Goal: Task Accomplishment & Management: Use online tool/utility

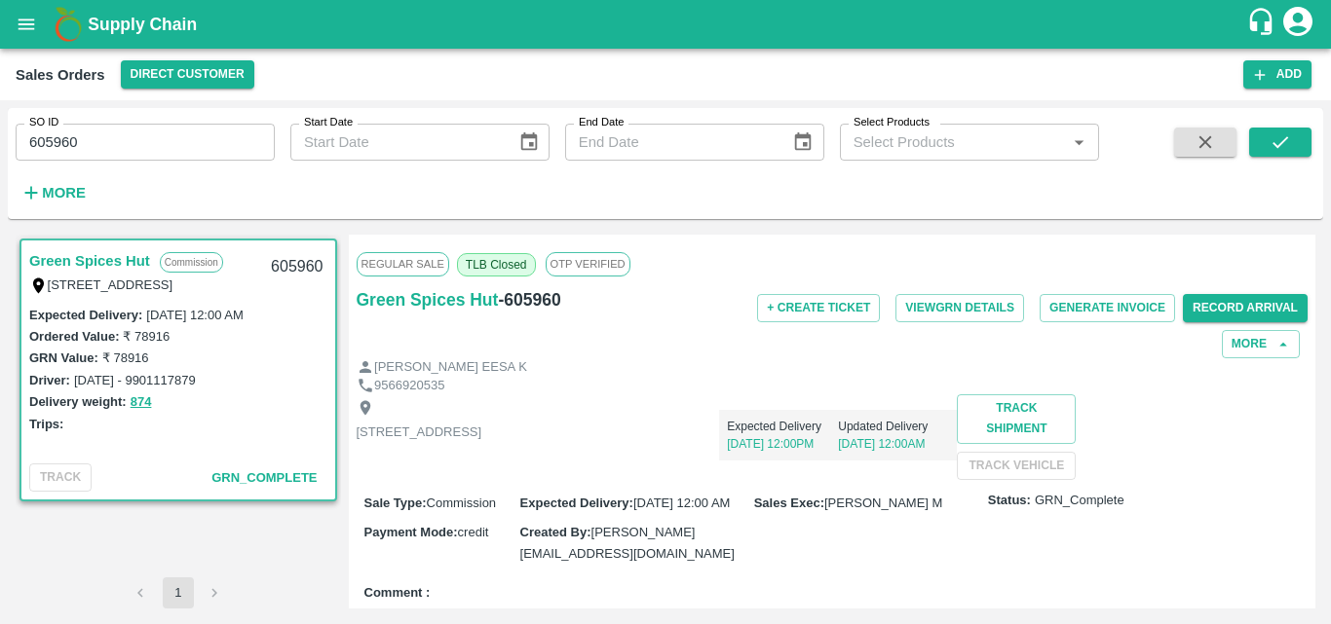
click at [260, 399] on div "Delivery weight: 874" at bounding box center [178, 402] width 298 height 22
click at [796, 368] on div "[PERSON_NAME] EESA K" at bounding box center [833, 368] width 952 height 19
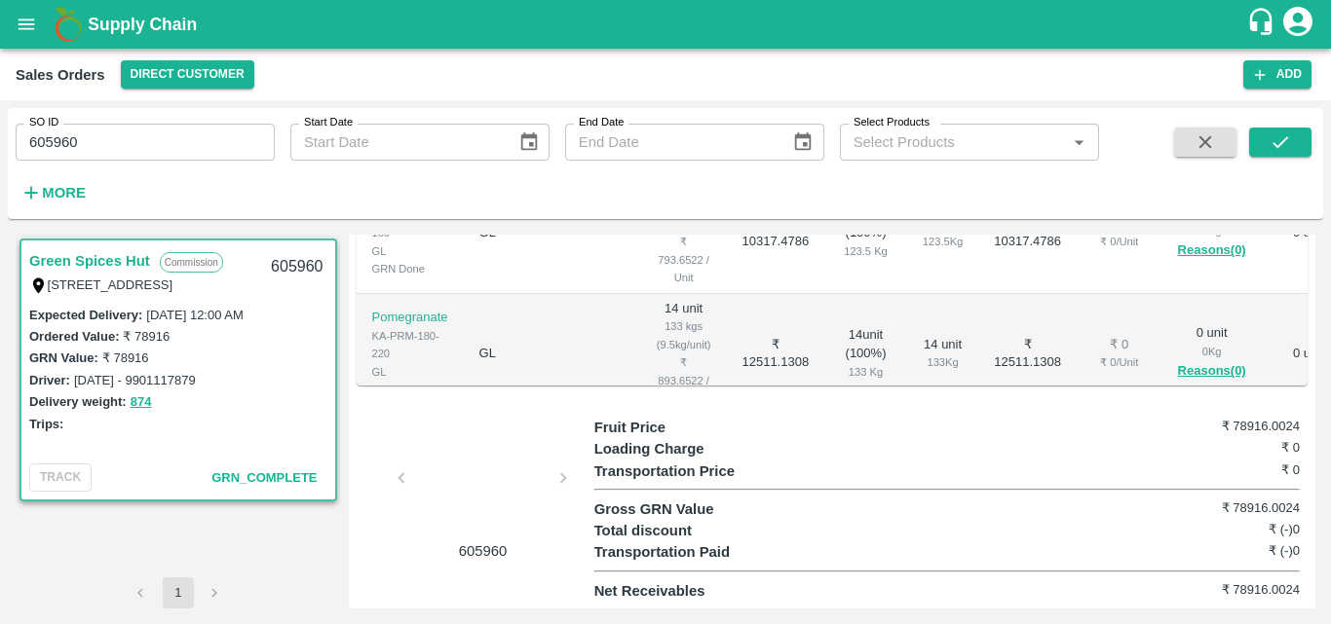
scroll to position [711, 0]
click at [734, 353] on td "₹ 12511.1308" at bounding box center [775, 354] width 98 height 121
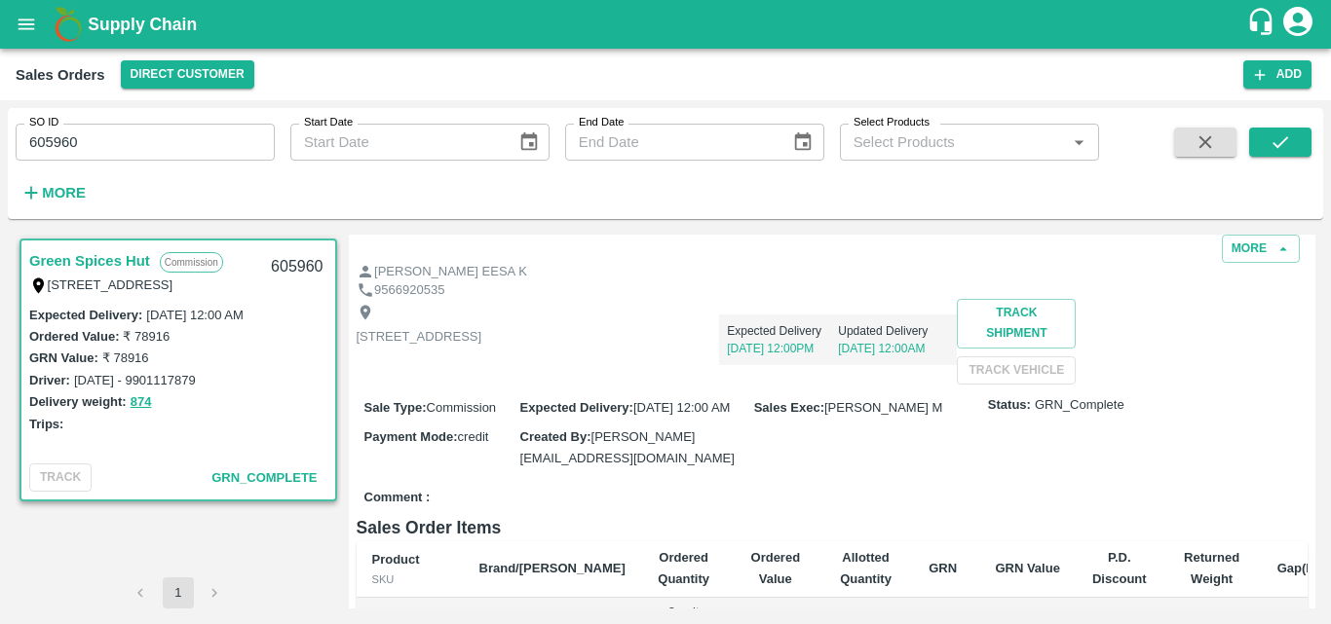
scroll to position [0, 0]
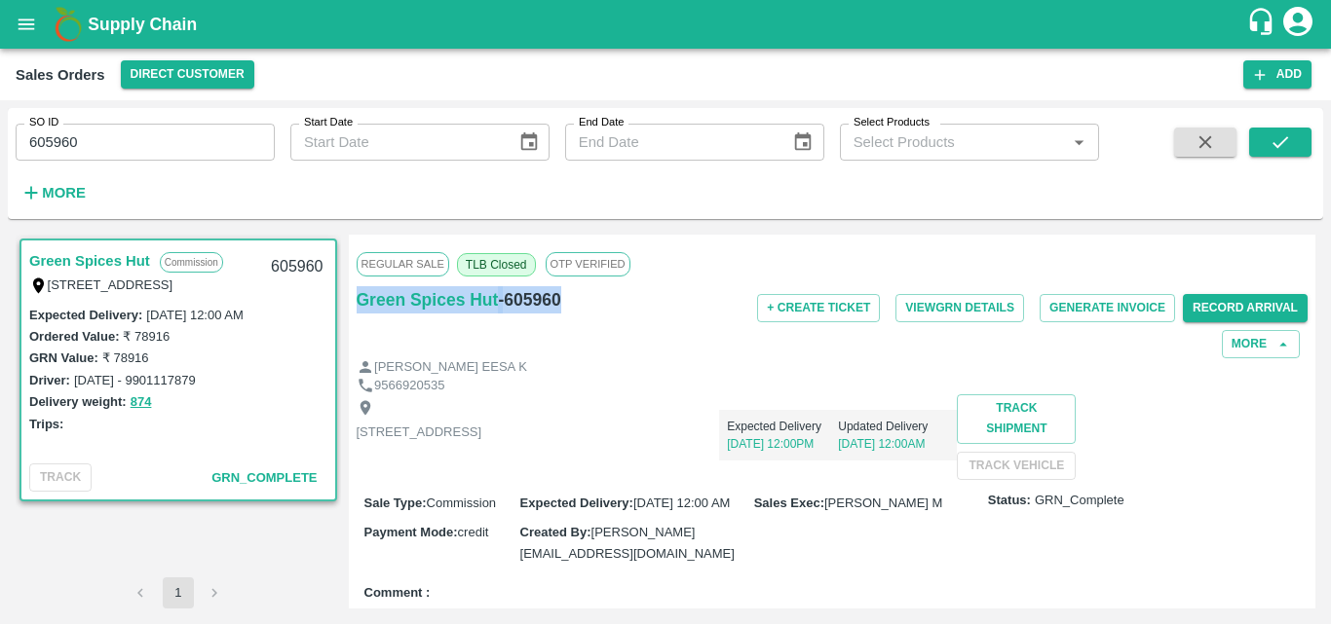
drag, startPoint x: 572, startPoint y: 301, endPoint x: 355, endPoint y: 301, distance: 217.2
click at [355, 301] on div "Regular Sale TLB Closed OTP VERIFIED Green Spices Hut - 605960 + Create Ticket …" at bounding box center [832, 422] width 967 height 374
copy div "Green Spices Hut - 605960"
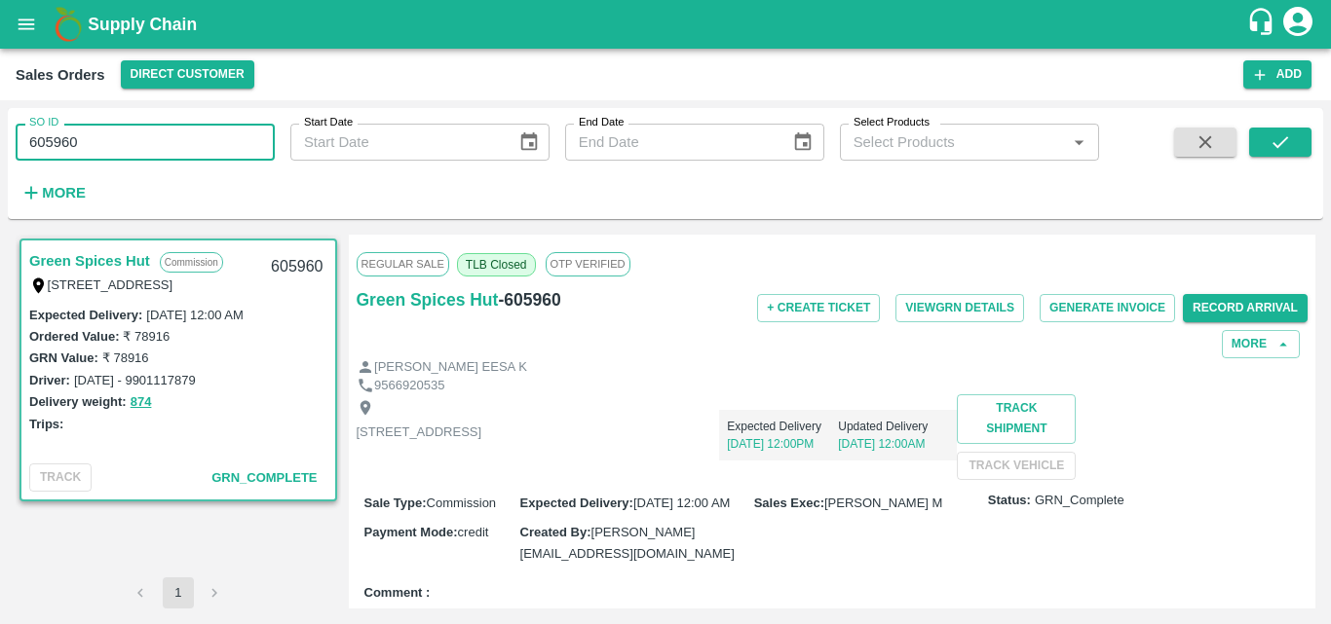
click at [133, 152] on input "605960" at bounding box center [145, 142] width 259 height 37
type input "605505"
click at [1281, 147] on icon "submit" at bounding box center [1279, 142] width 21 height 21
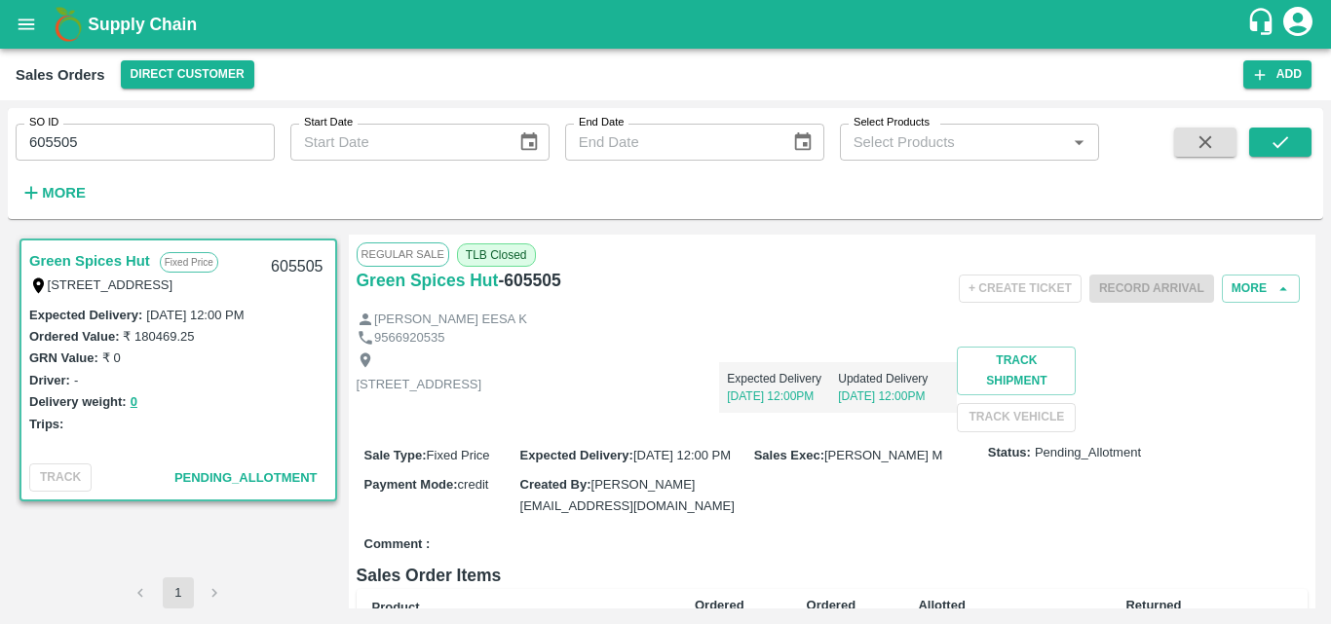
click at [634, 330] on div "9566920535" at bounding box center [833, 338] width 952 height 19
click at [1247, 291] on button "More" at bounding box center [1261, 289] width 78 height 28
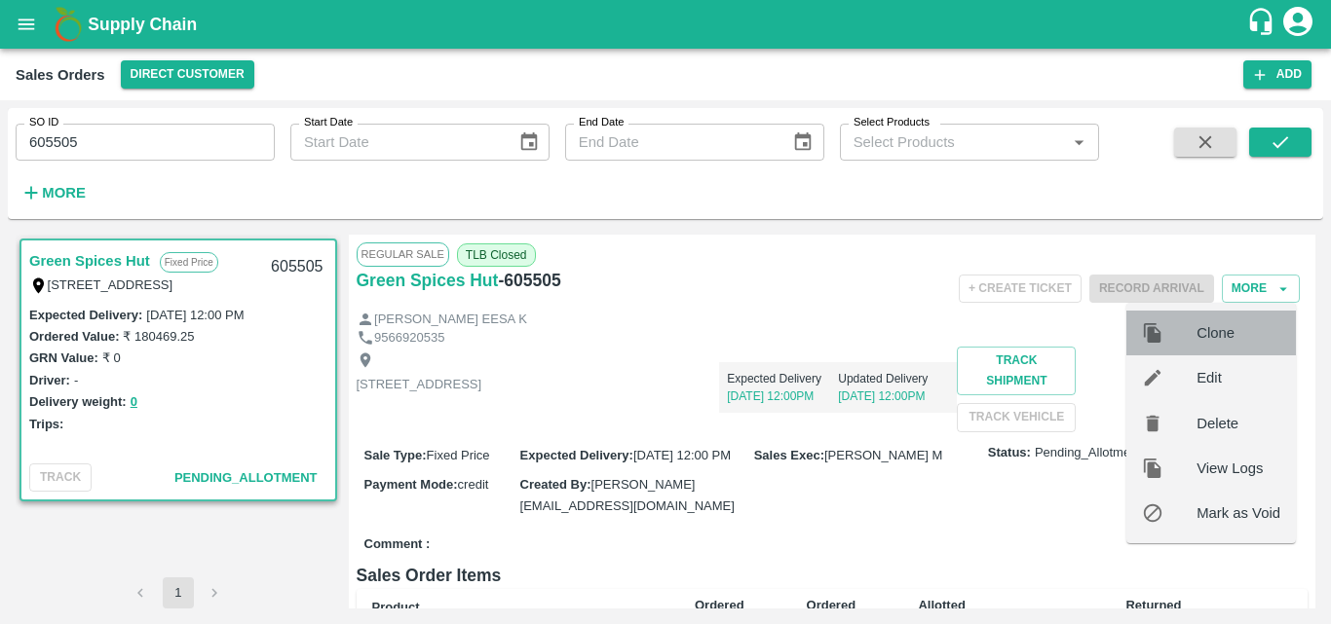
click at [1206, 348] on div "Clone" at bounding box center [1211, 333] width 170 height 45
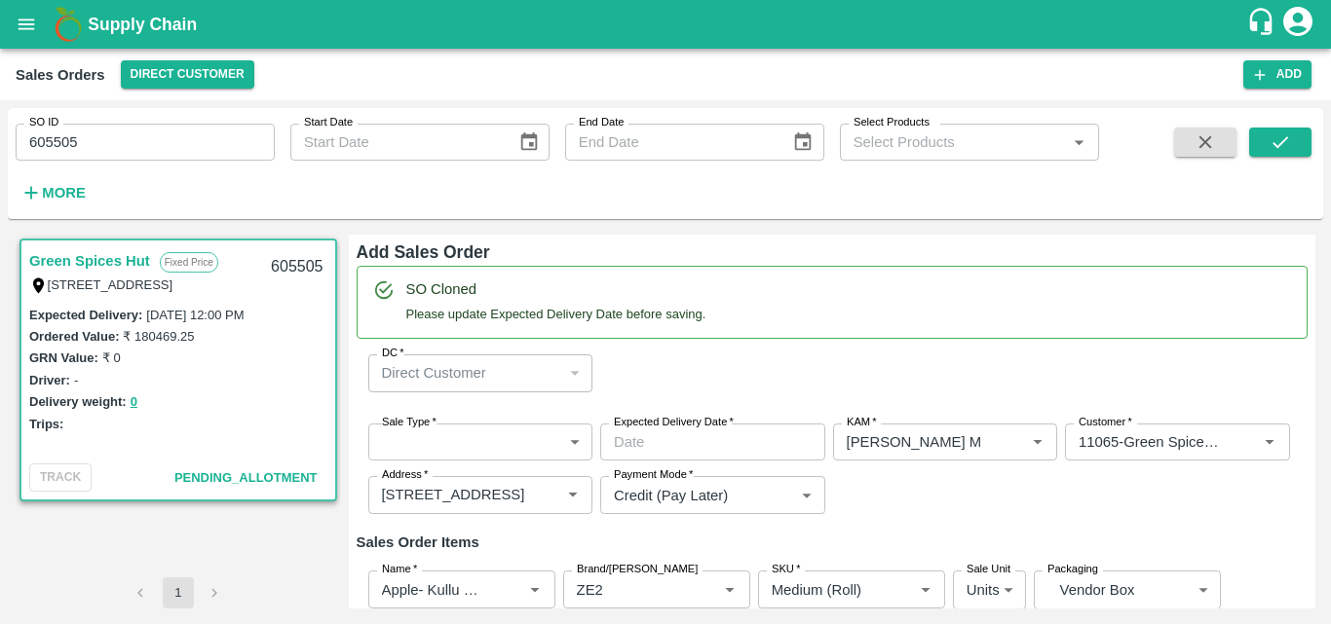
click at [713, 382] on div "DC   * Direct Customer 6 DC" at bounding box center [833, 373] width 952 height 69
click at [1185, 515] on div "Sale Type   * ​ Sale Type Expected Delivery Date   * Expected Delivery Date KAM…" at bounding box center [833, 469] width 952 height 123
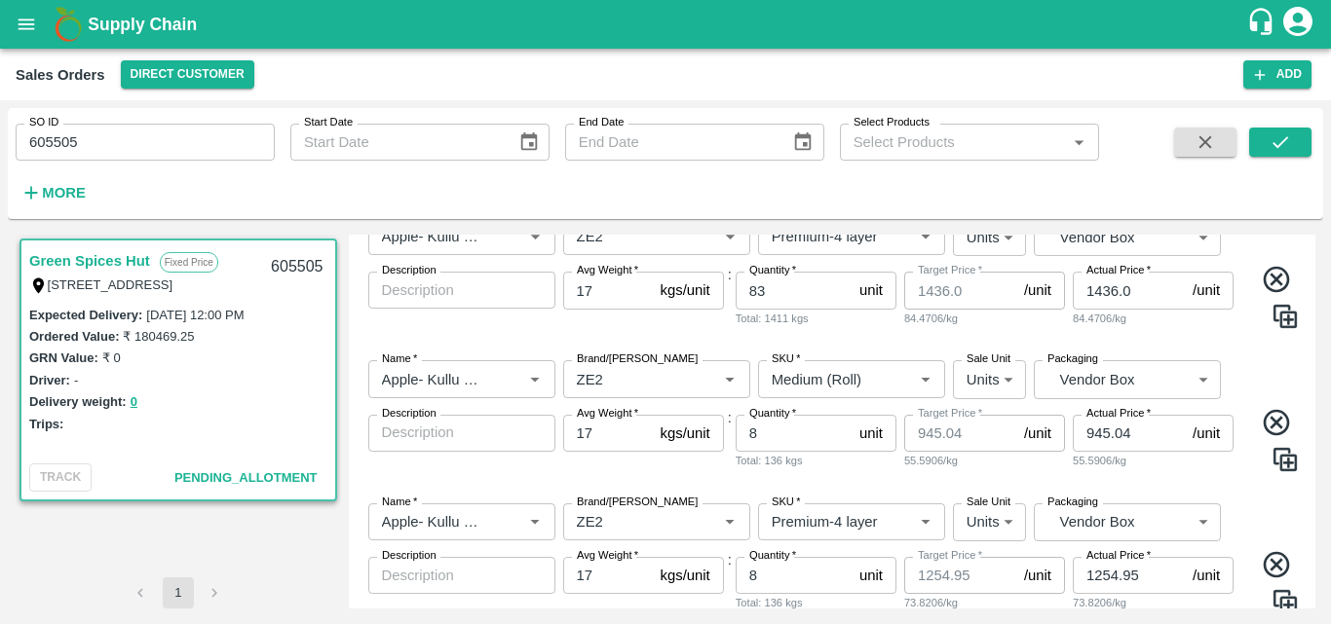
scroll to position [888, 0]
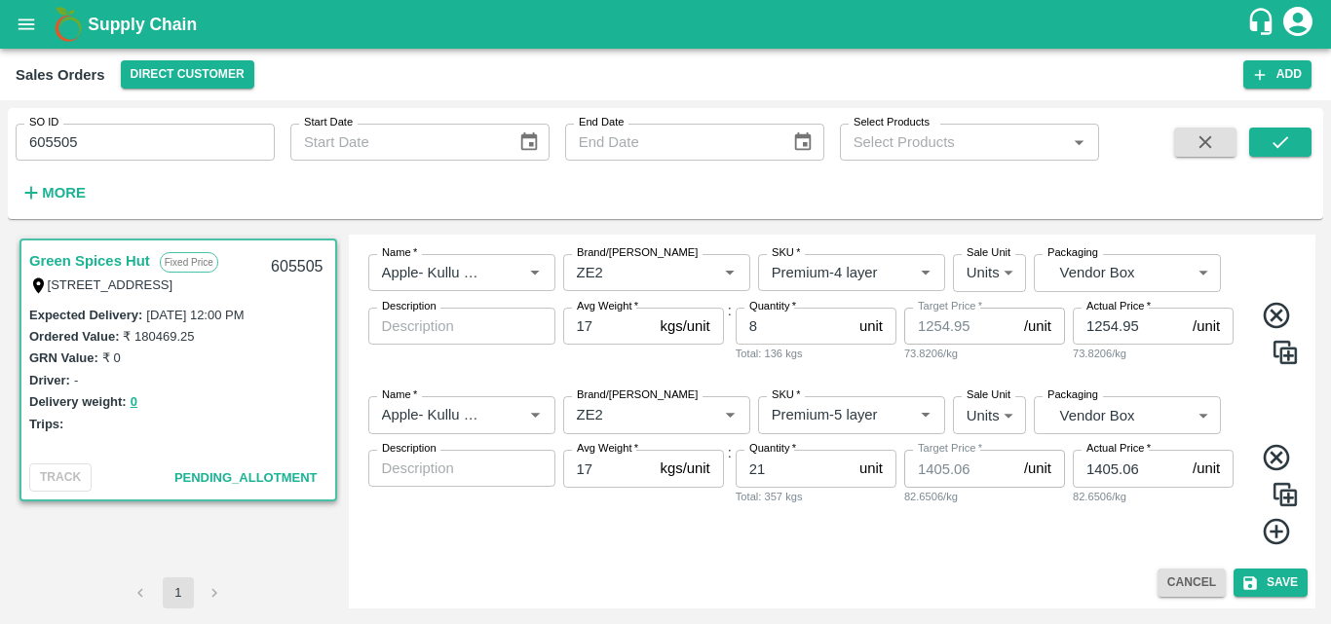
click at [91, 140] on input "605505" at bounding box center [145, 142] width 259 height 37
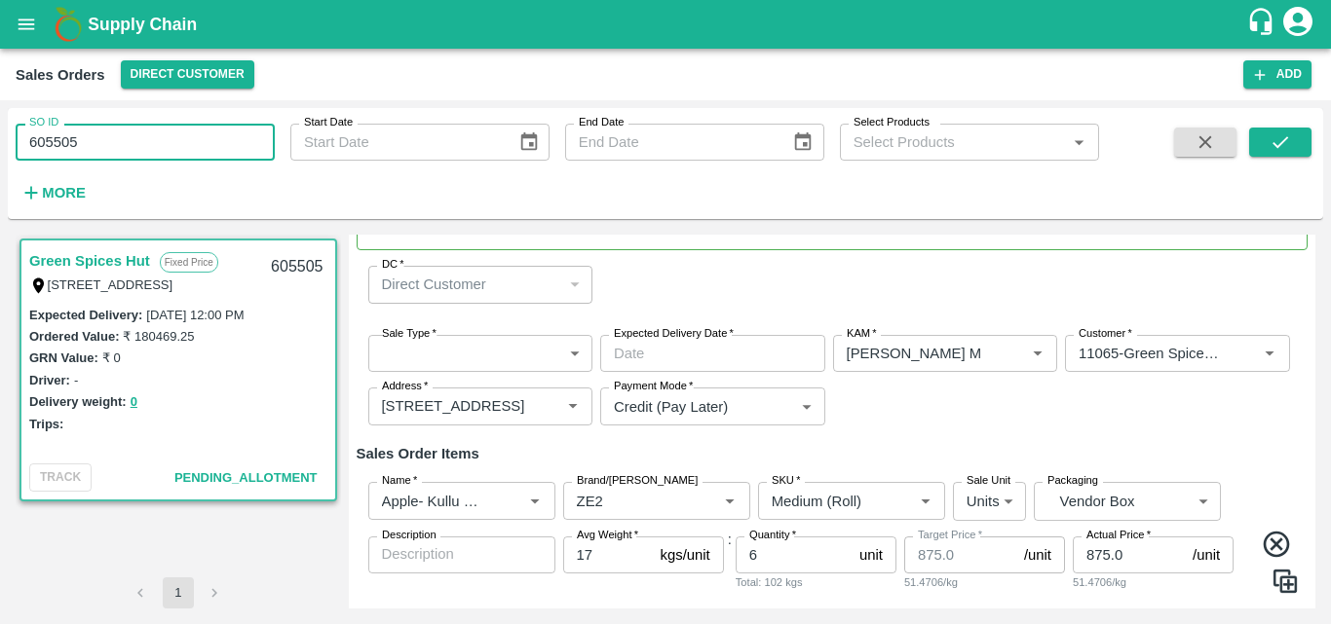
scroll to position [109, 0]
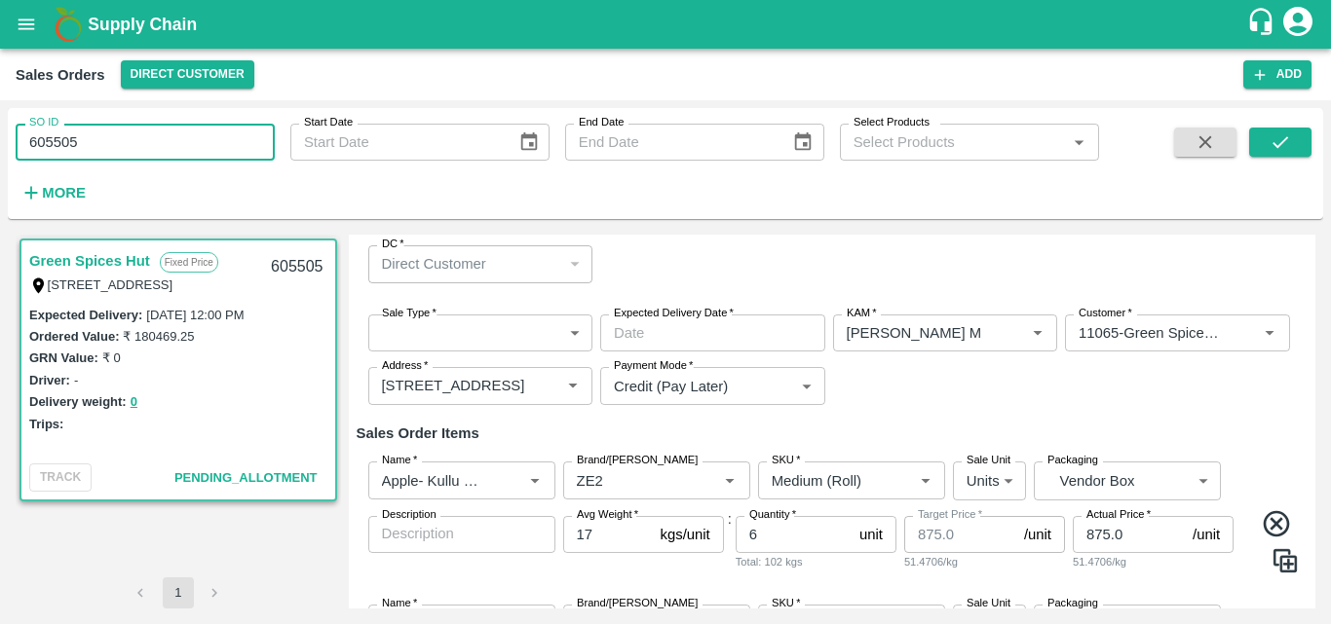
click at [989, 432] on h6 "Sales Order Items" at bounding box center [833, 433] width 952 height 25
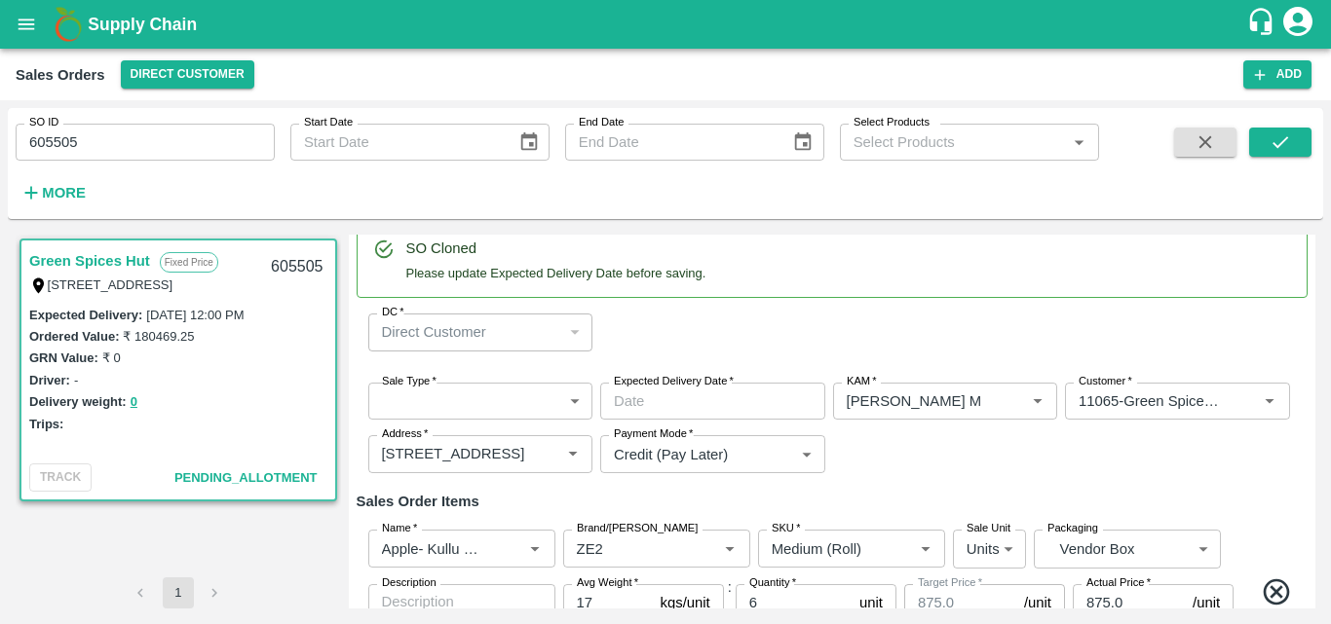
scroll to position [0, 0]
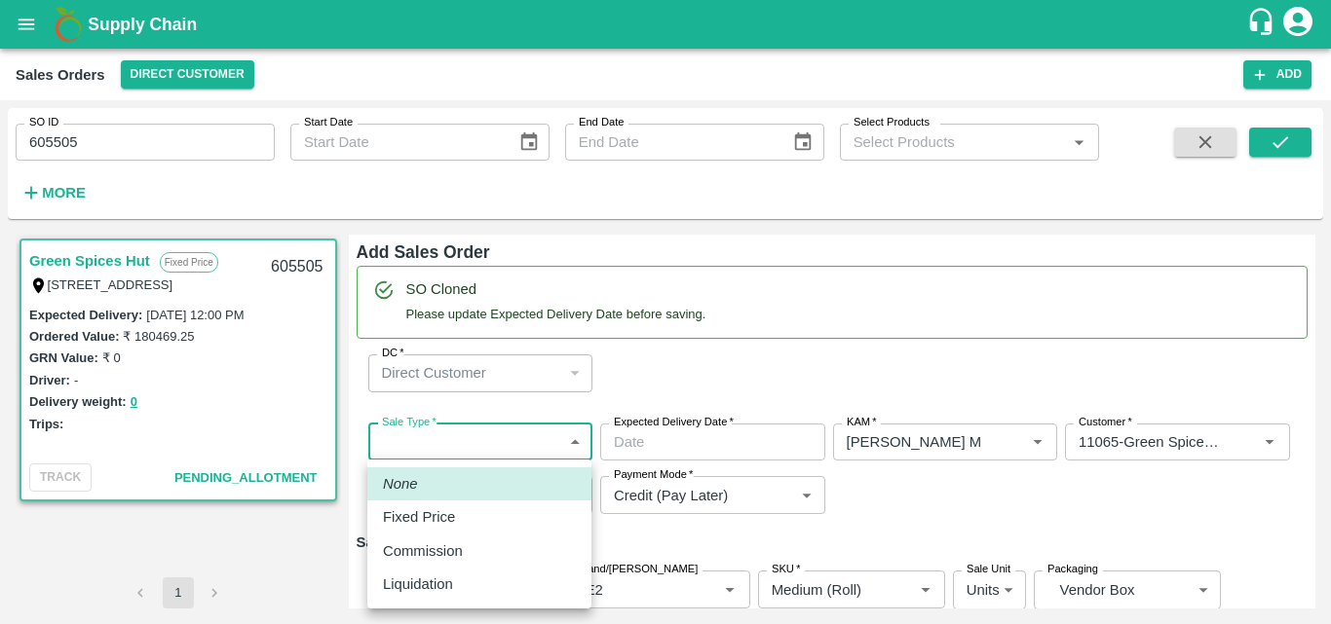
click at [521, 451] on body "Supply Chain Sales Orders Direct Customer Add SO ID 605505 SO ID Start Date Sta…" at bounding box center [665, 312] width 1331 height 624
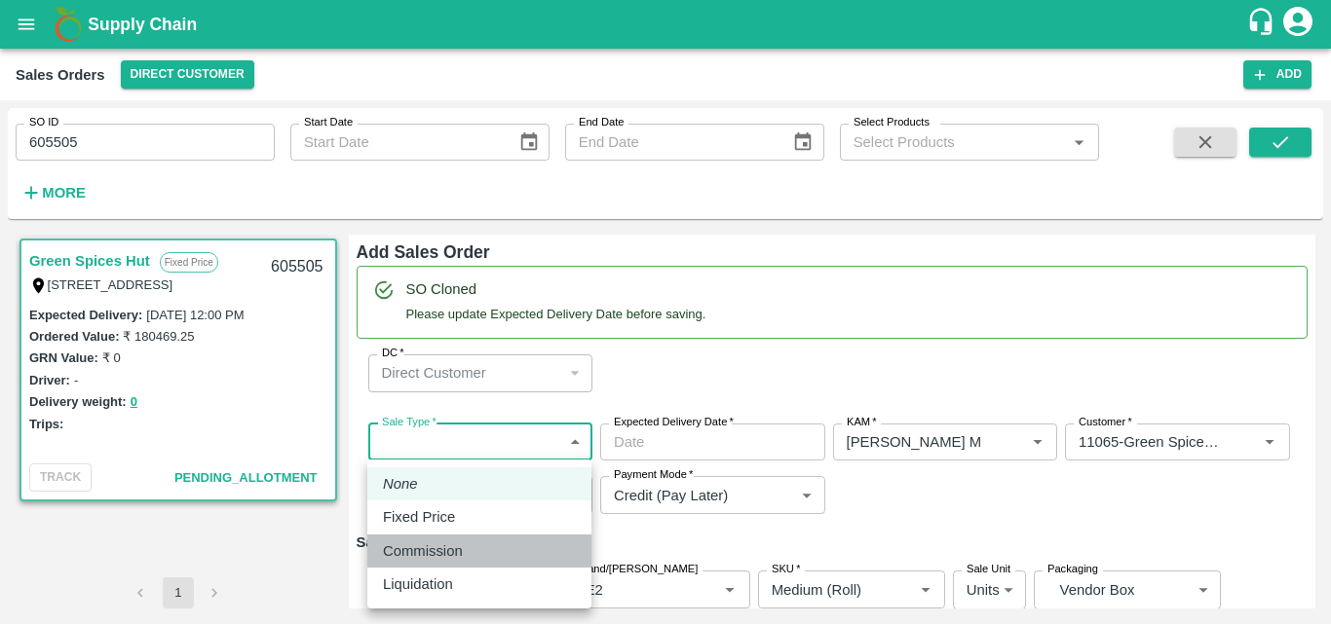
click at [456, 545] on p "Commission" at bounding box center [423, 551] width 80 height 21
type input "2"
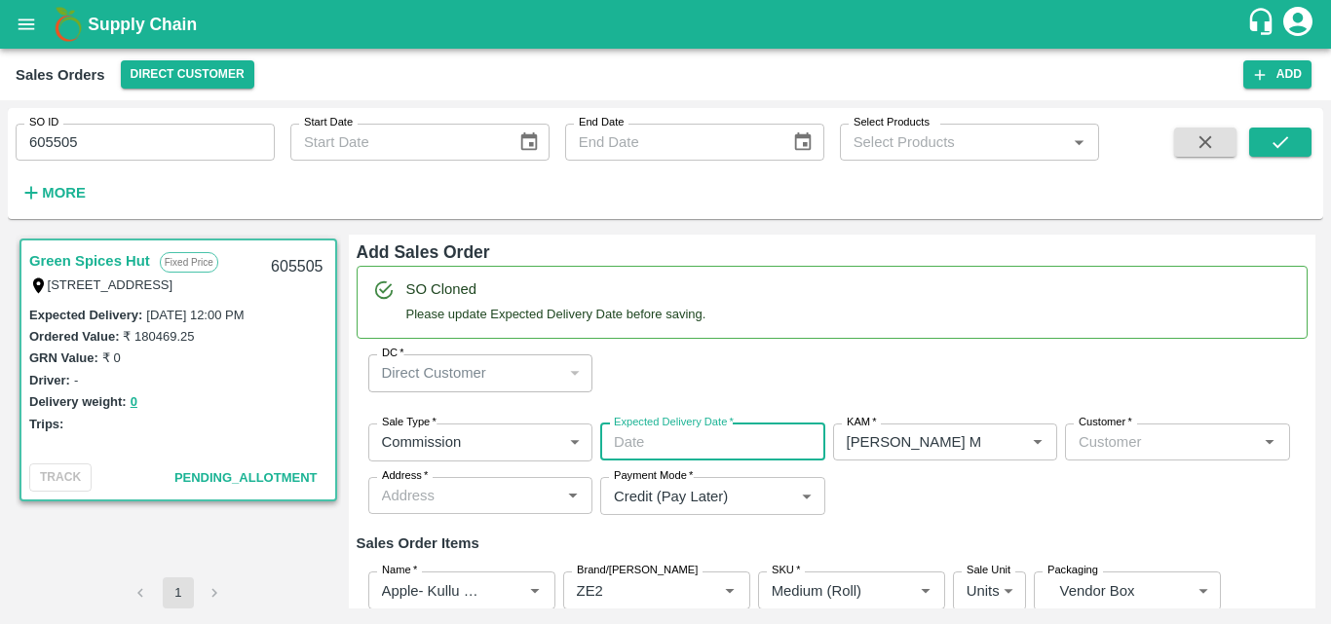
type input "DD/MM/YYYY hh:mm aa"
click at [647, 441] on input "DD/MM/YYYY hh:mm aa" at bounding box center [705, 442] width 211 height 37
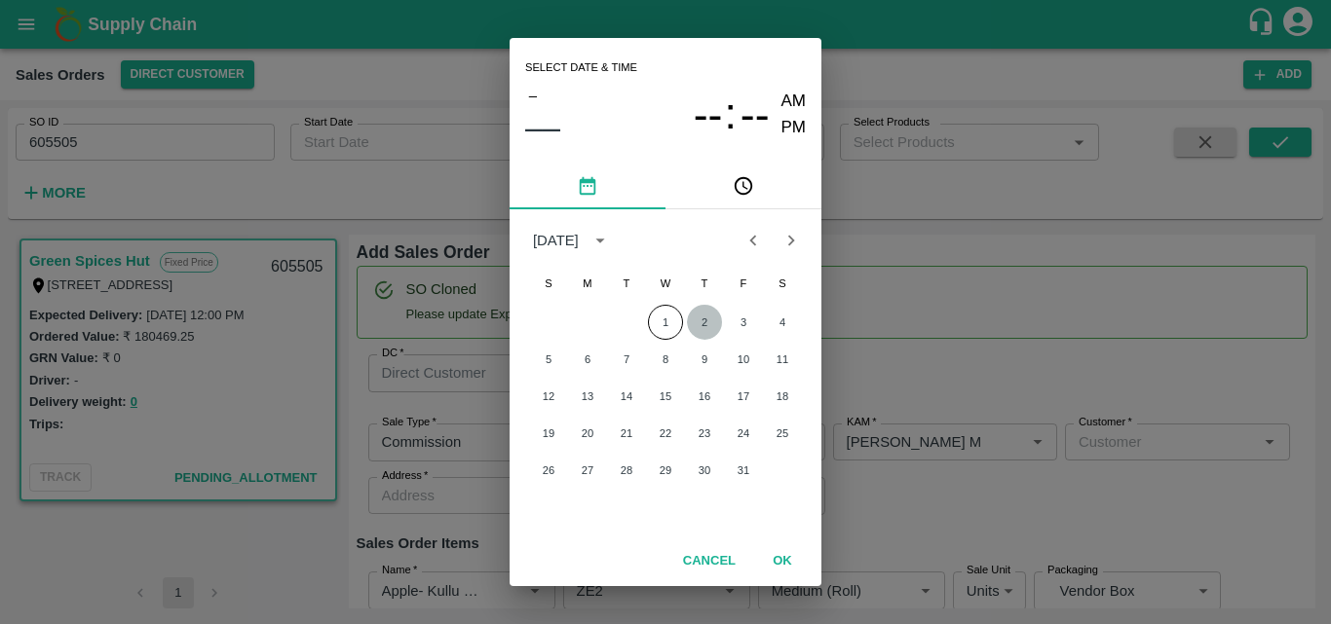
click at [704, 321] on button "2" at bounding box center [704, 322] width 35 height 35
type input "02/10/2025 12:00 AM"
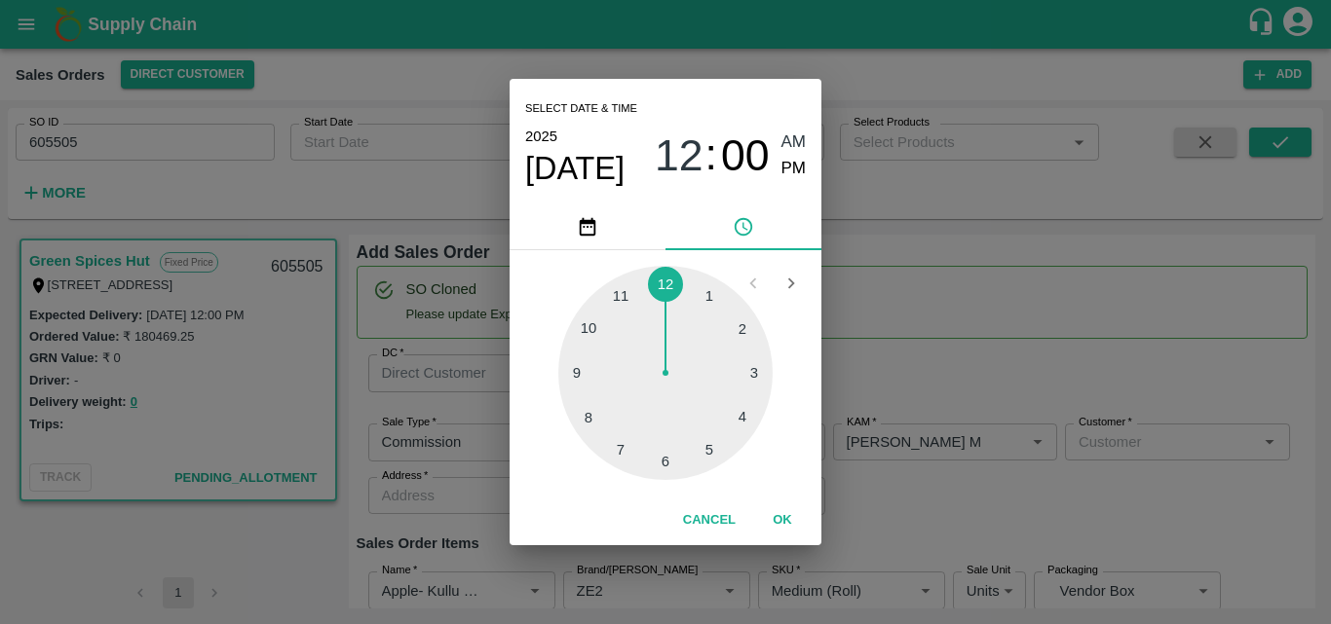
click at [783, 526] on button "OK" at bounding box center [782, 521] width 62 height 34
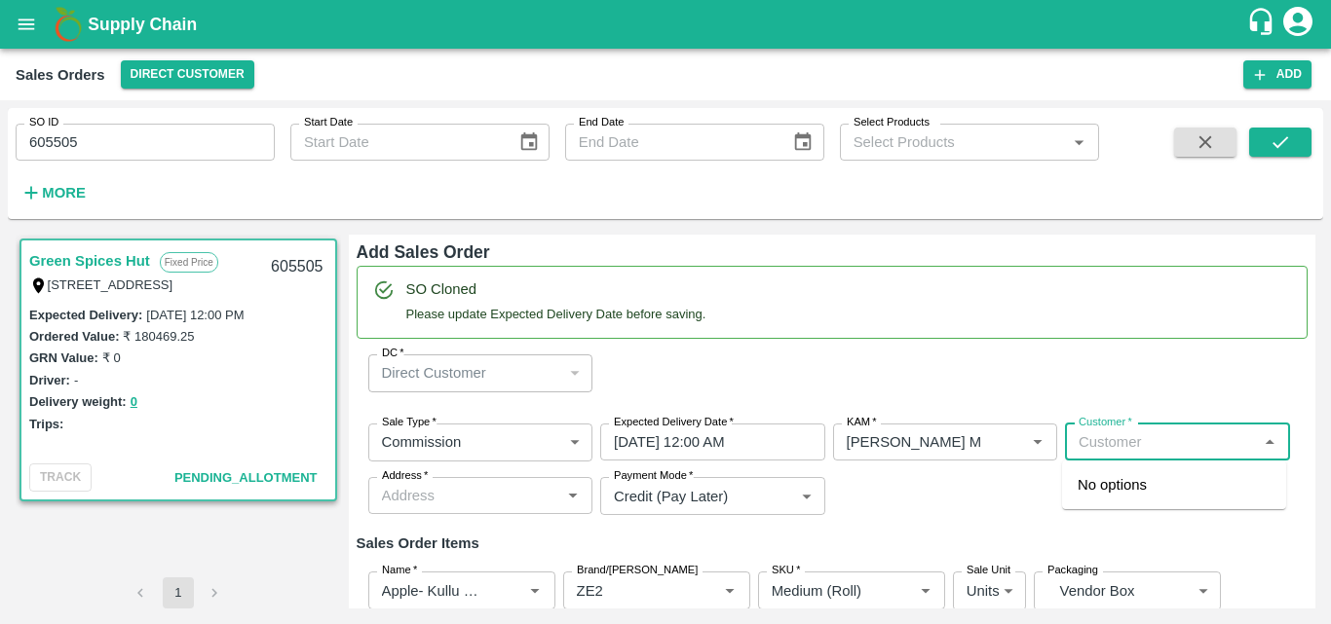
click at [1148, 447] on input "Customer   *" at bounding box center [1161, 442] width 181 height 25
click at [1136, 481] on p "Green Spices Hut" at bounding box center [1134, 484] width 114 height 21
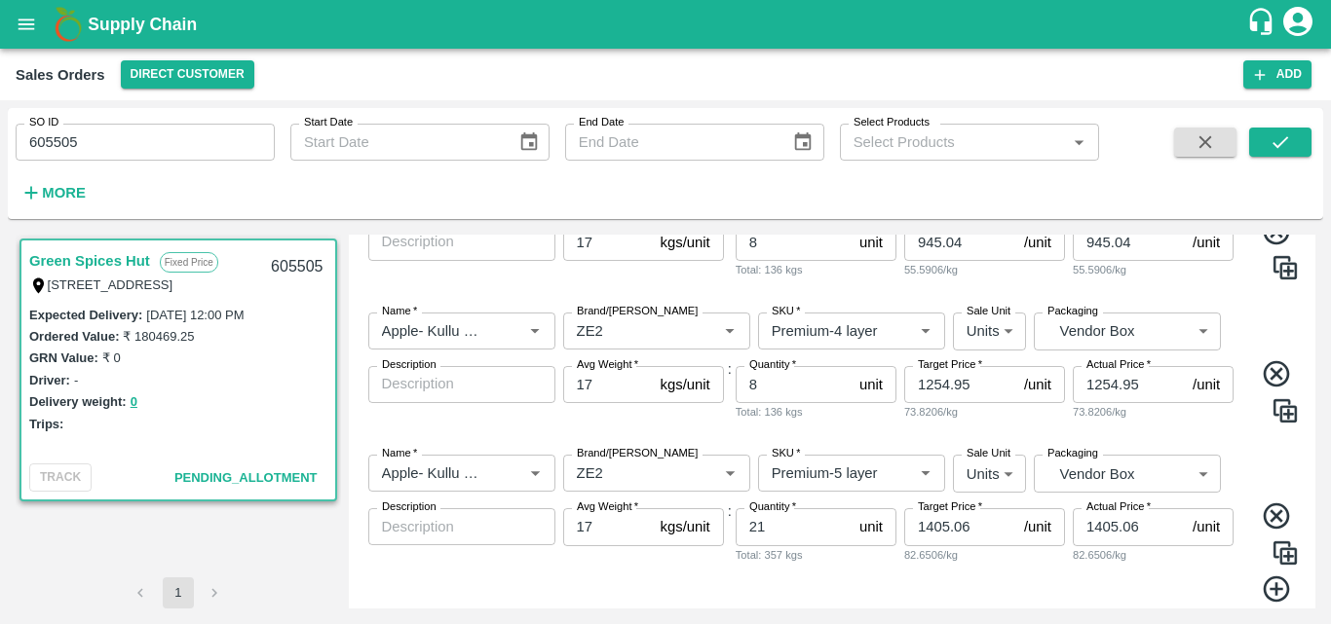
scroll to position [982, 0]
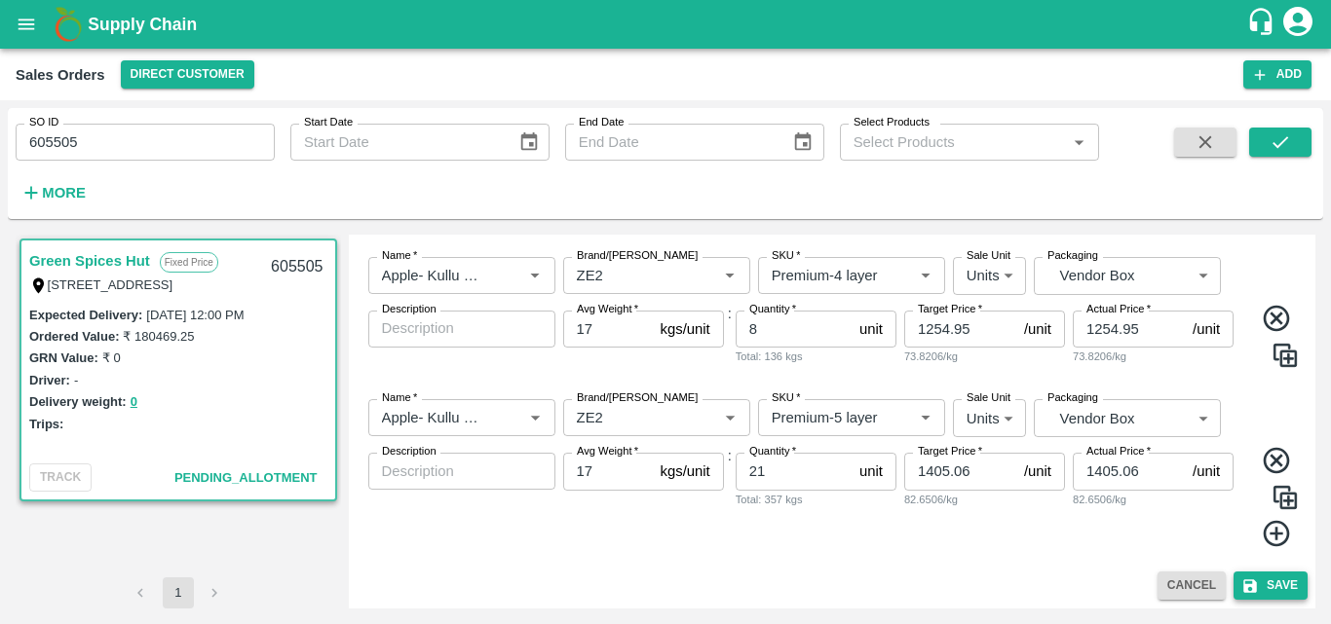
type input "11065-Green Spices Hut"
click at [1289, 575] on button "Save" at bounding box center [1270, 586] width 74 height 28
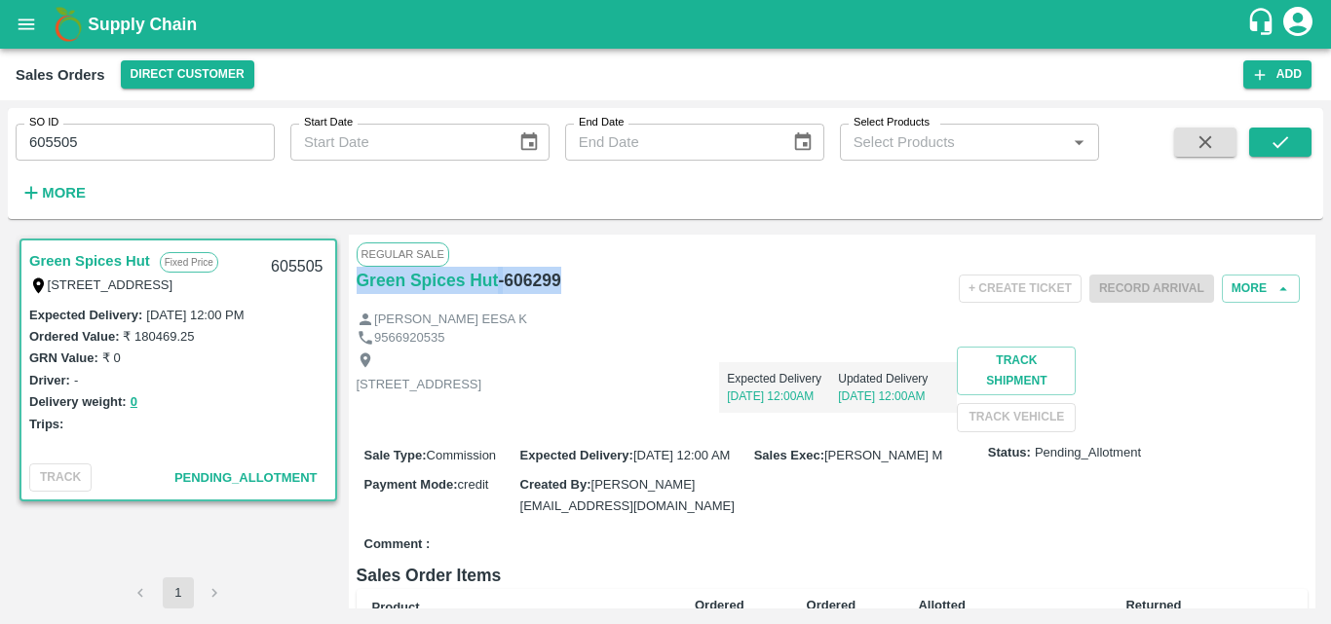
drag, startPoint x: 580, startPoint y: 277, endPoint x: 345, endPoint y: 289, distance: 235.1
click at [345, 289] on div "Green Spices Hut Fixed Price Shop no 74, MADURAI MATTUTHAVANI FRUIT MARKET, Mad…" at bounding box center [666, 422] width 1300 height 374
copy div "Green Spices Hut - 606299"
click at [278, 391] on div "Delivery weight: 0" at bounding box center [178, 402] width 298 height 22
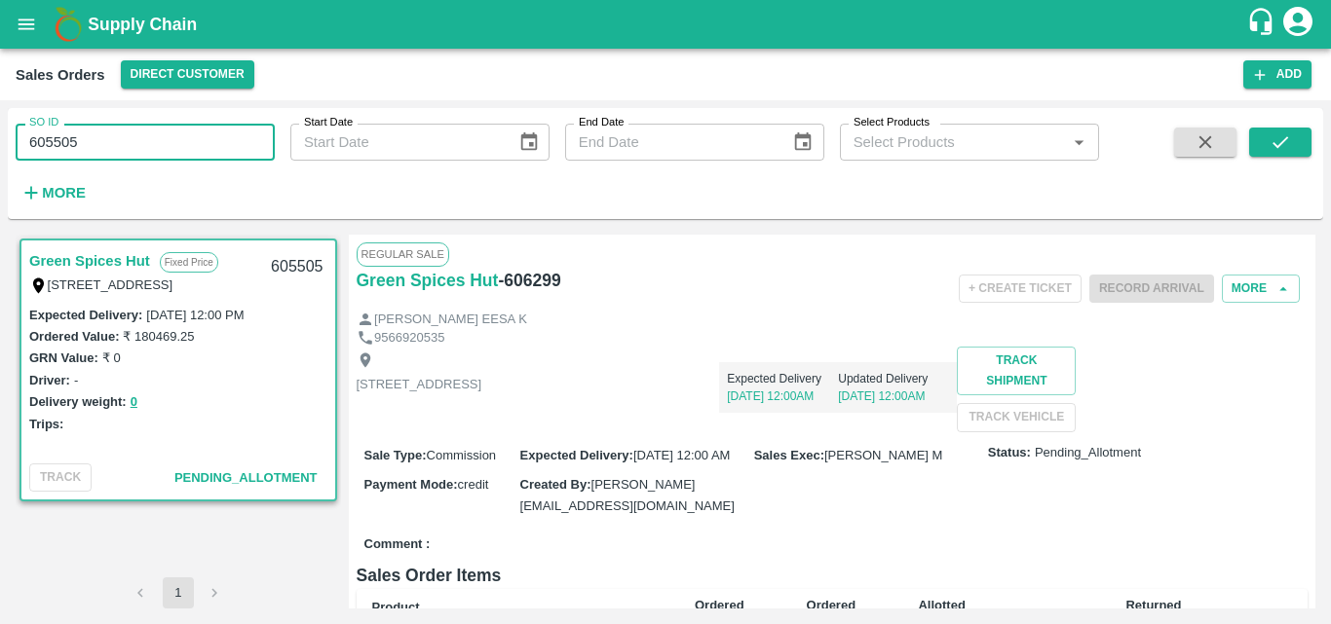
click at [123, 147] on input "605505" at bounding box center [145, 142] width 259 height 37
type input "6"
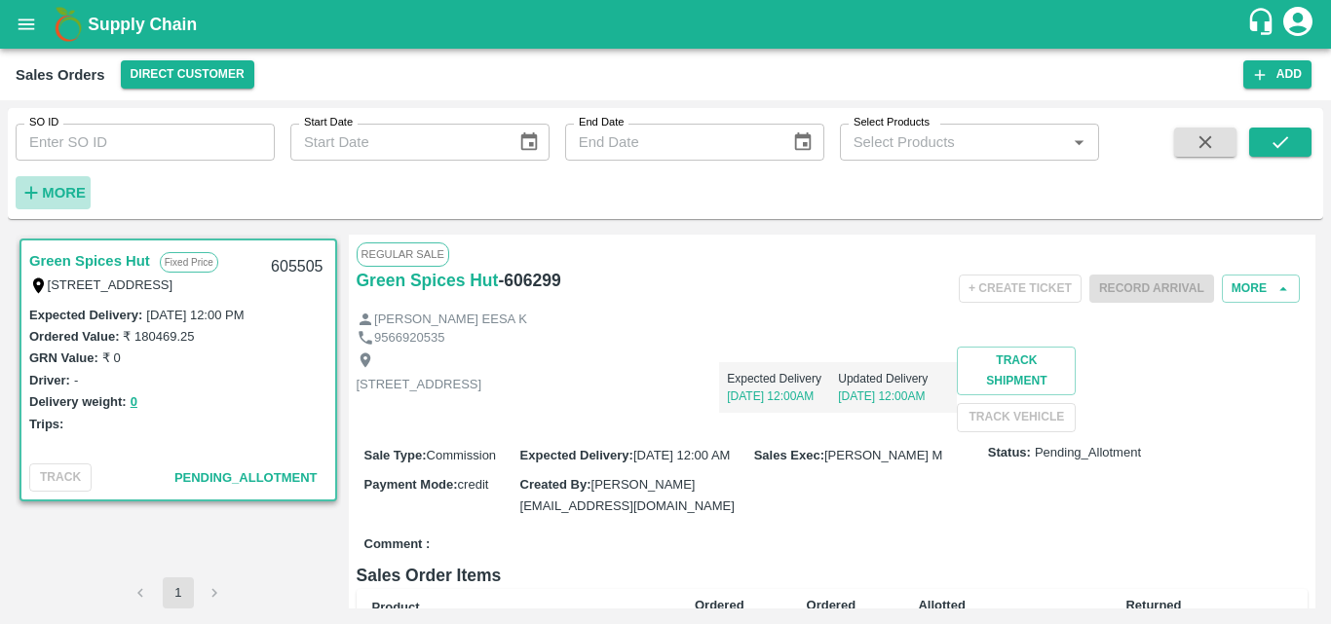
click at [67, 197] on strong "More" at bounding box center [64, 193] width 44 height 16
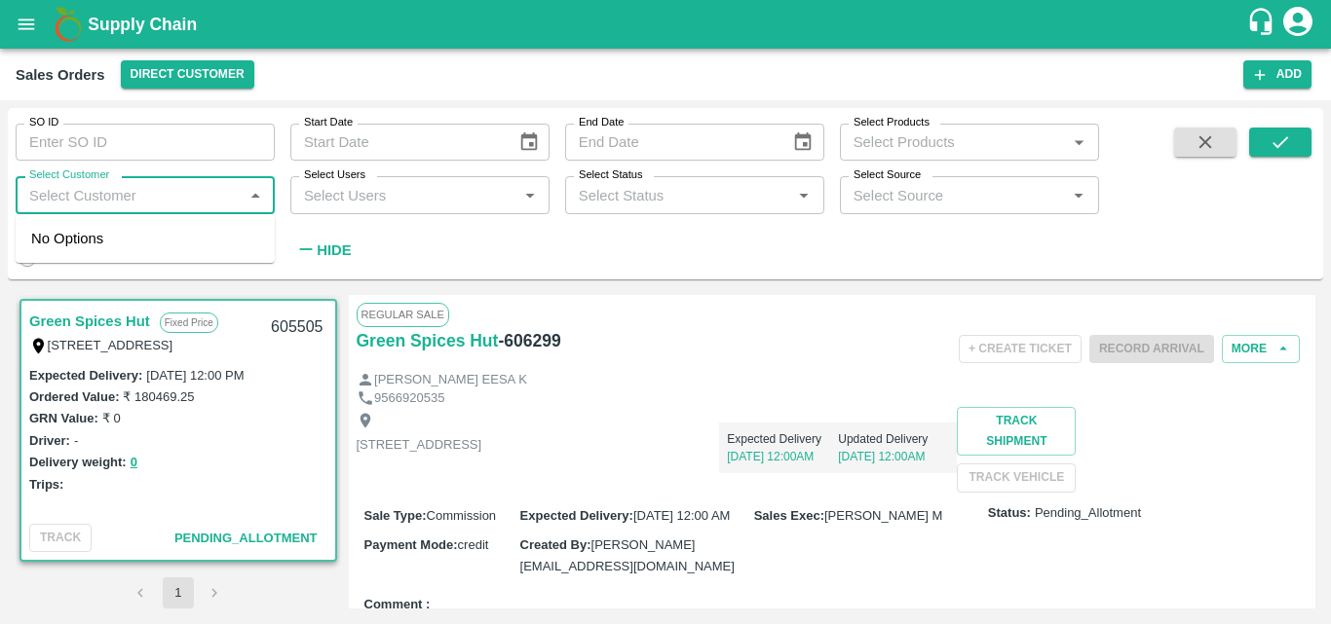
click at [170, 189] on input "Select Customer" at bounding box center [128, 194] width 215 height 25
type input "GREEN"
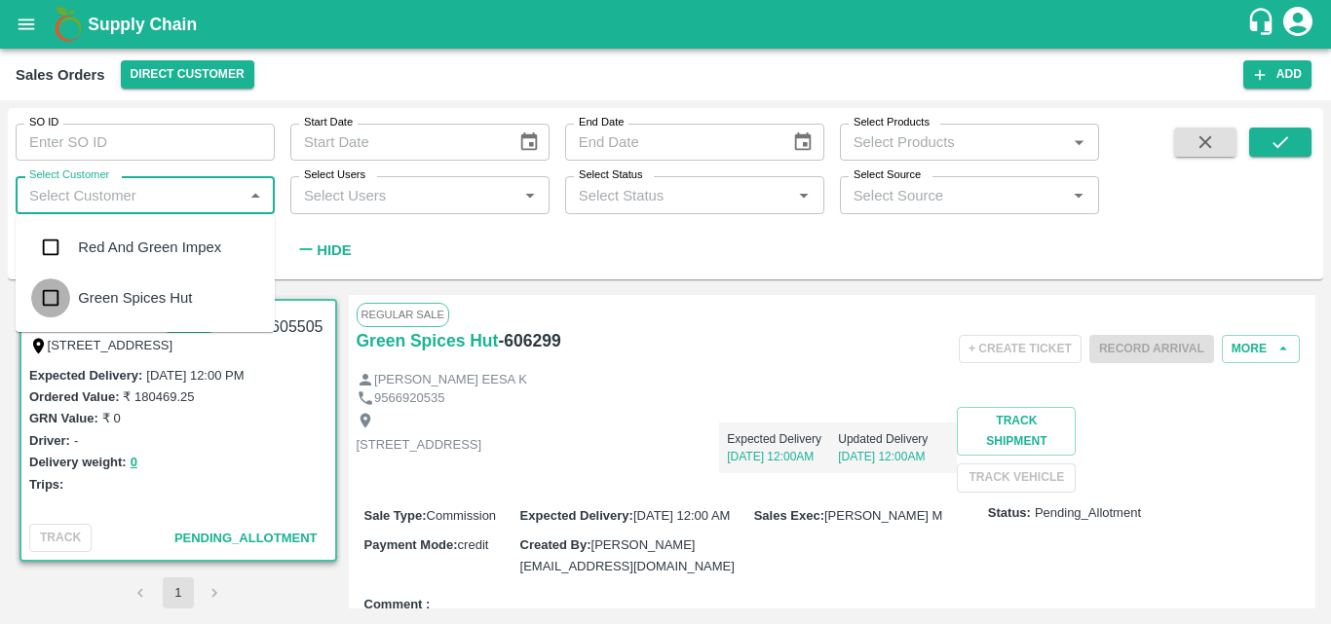
click at [45, 294] on input "checkbox" at bounding box center [50, 298] width 39 height 39
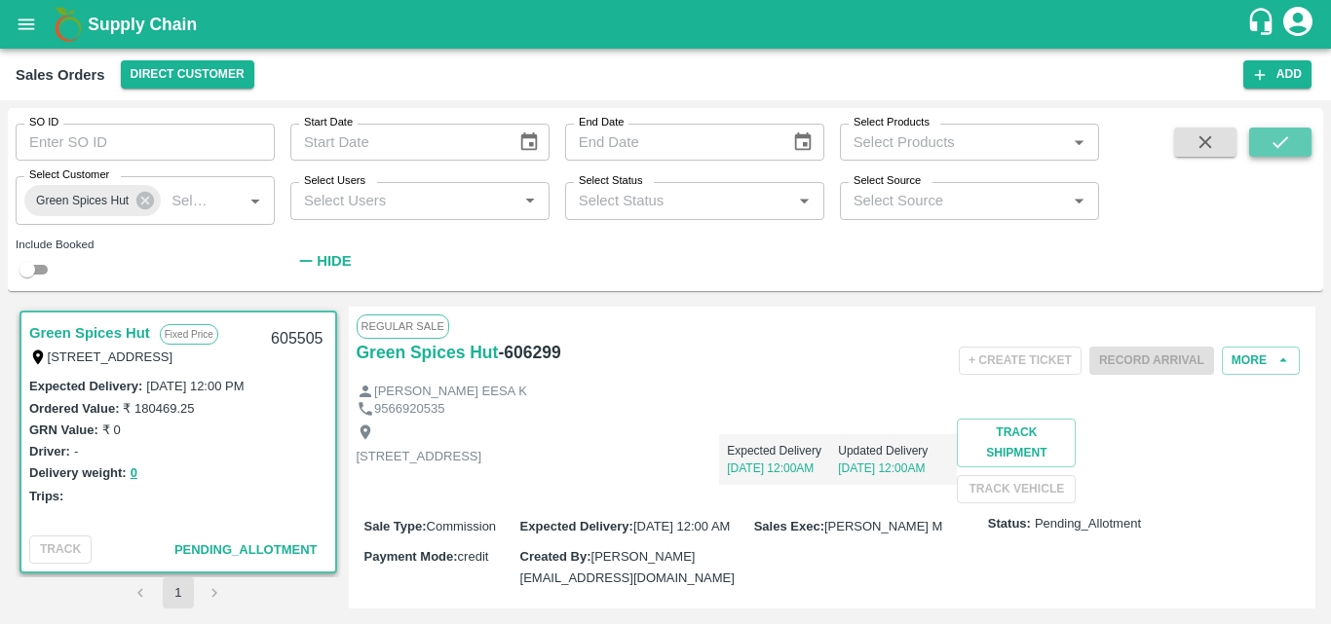
click at [1293, 134] on button "submit" at bounding box center [1280, 142] width 62 height 29
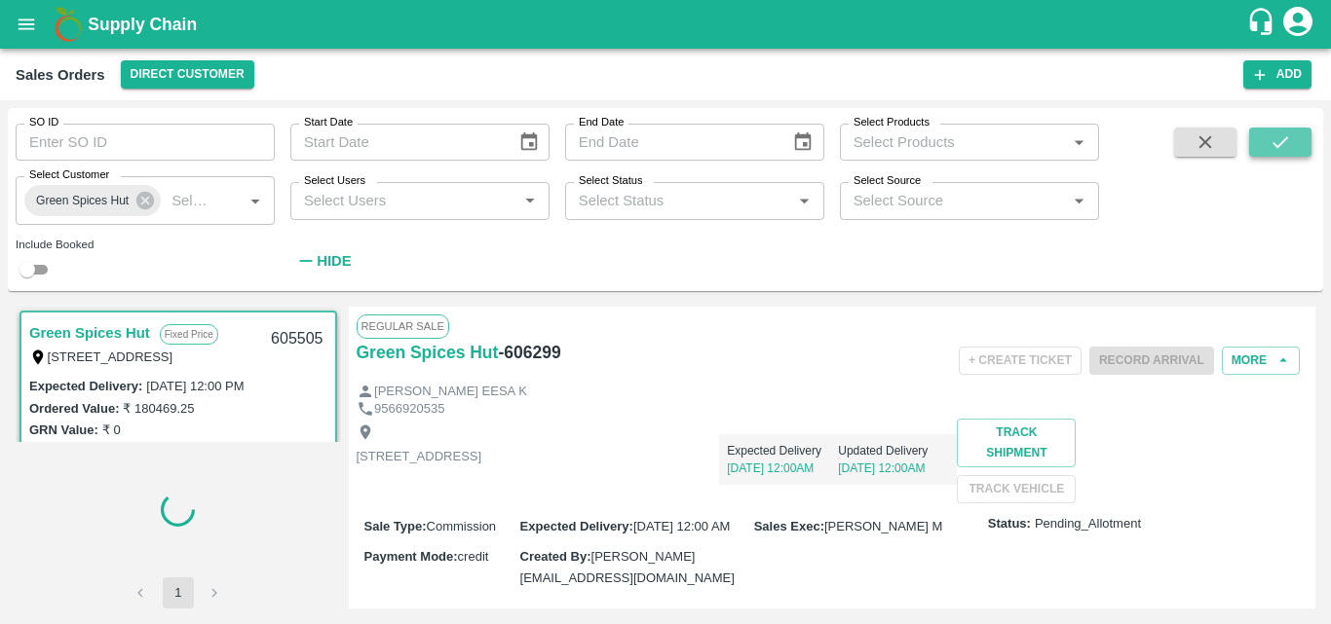
click at [1293, 134] on button "submit" at bounding box center [1280, 142] width 62 height 29
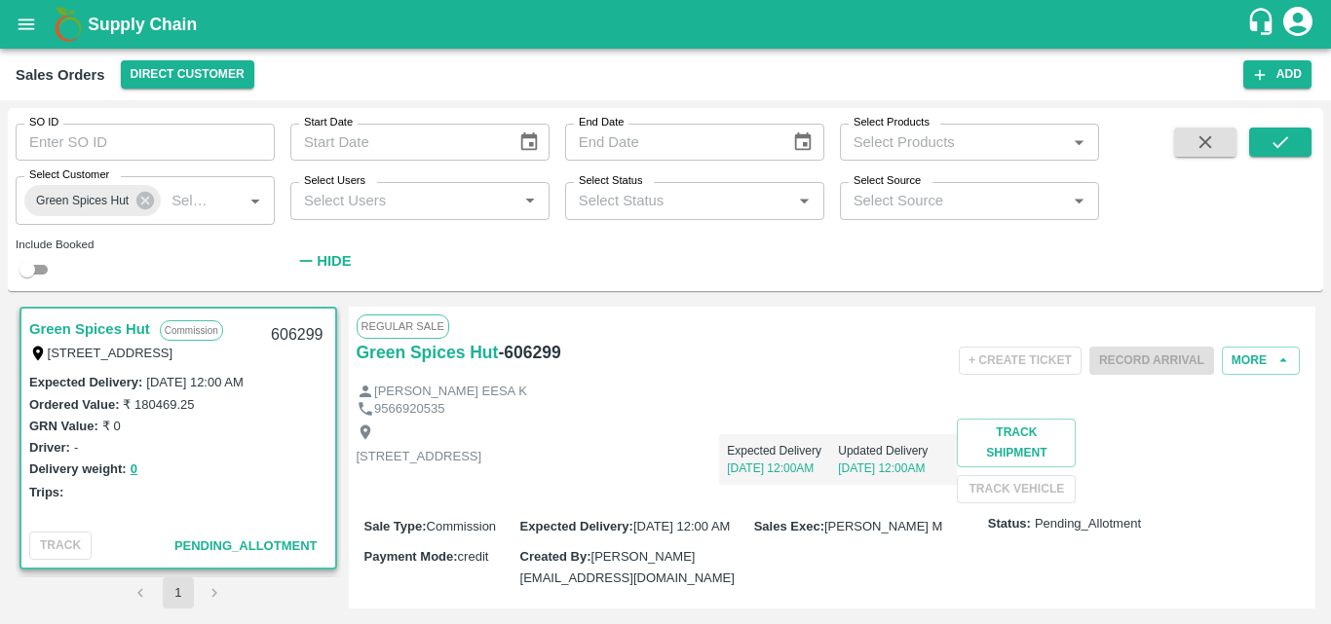
click at [314, 397] on div "Ordered Value: ₹ 180469.25" at bounding box center [178, 404] width 298 height 21
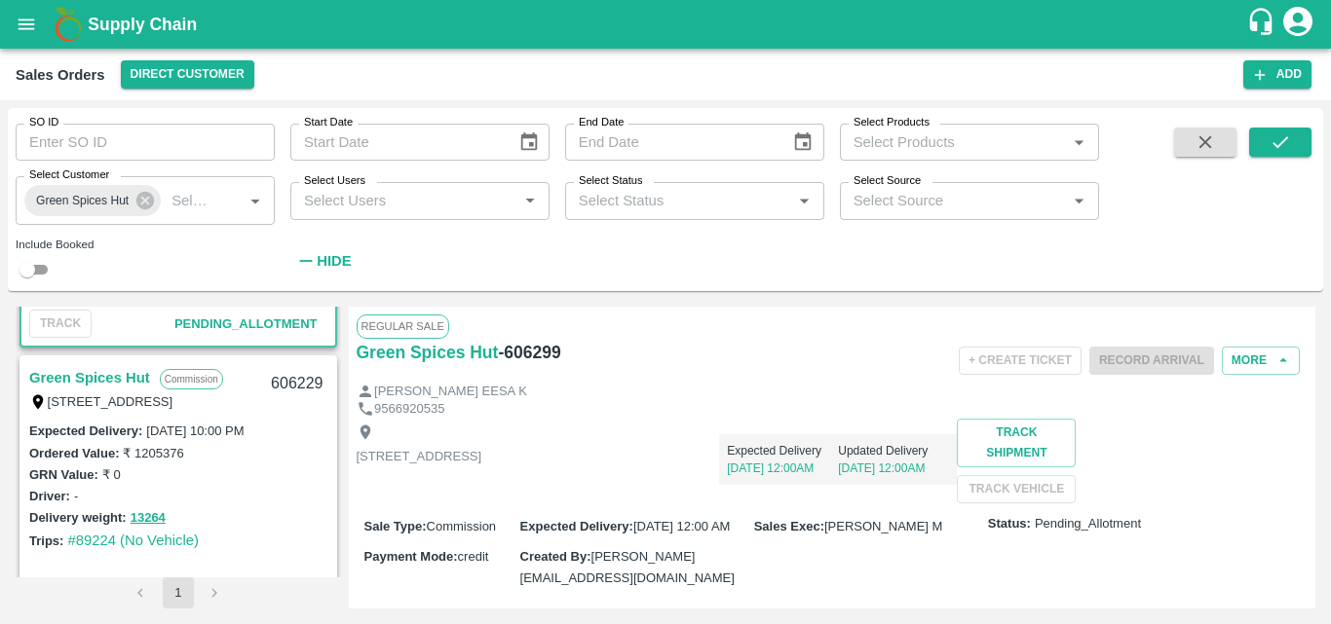
scroll to position [0, 0]
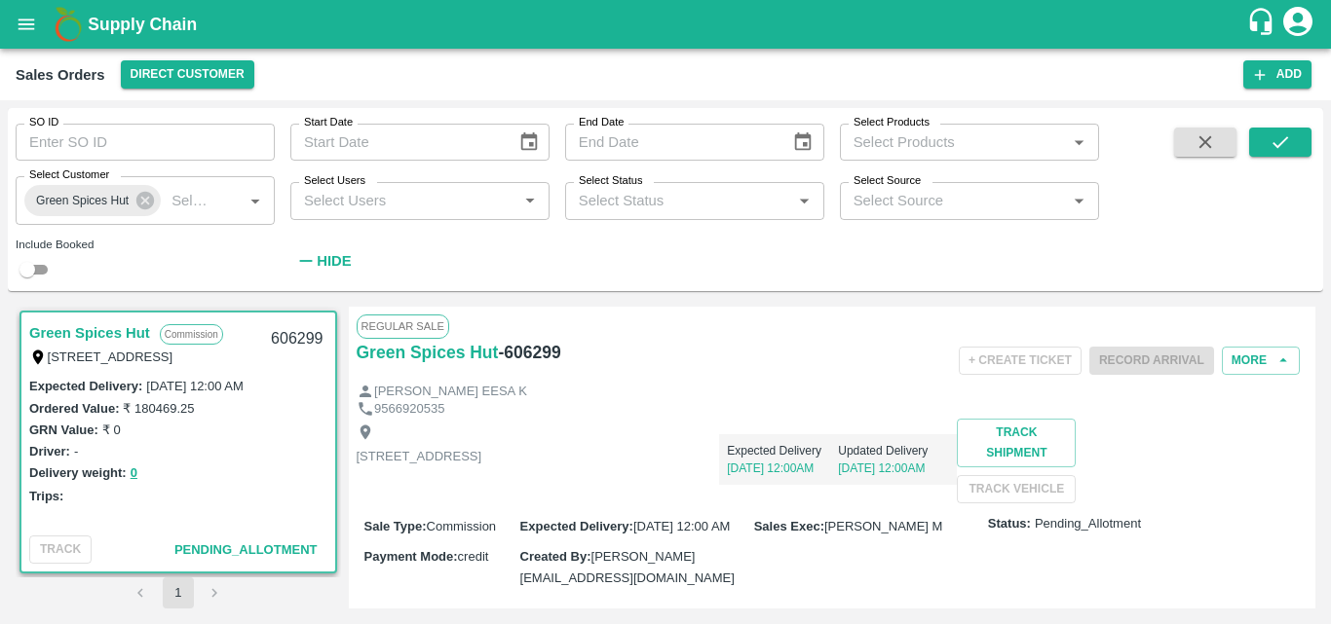
click at [316, 342] on div "606299" at bounding box center [296, 340] width 75 height 46
copy div "606299"
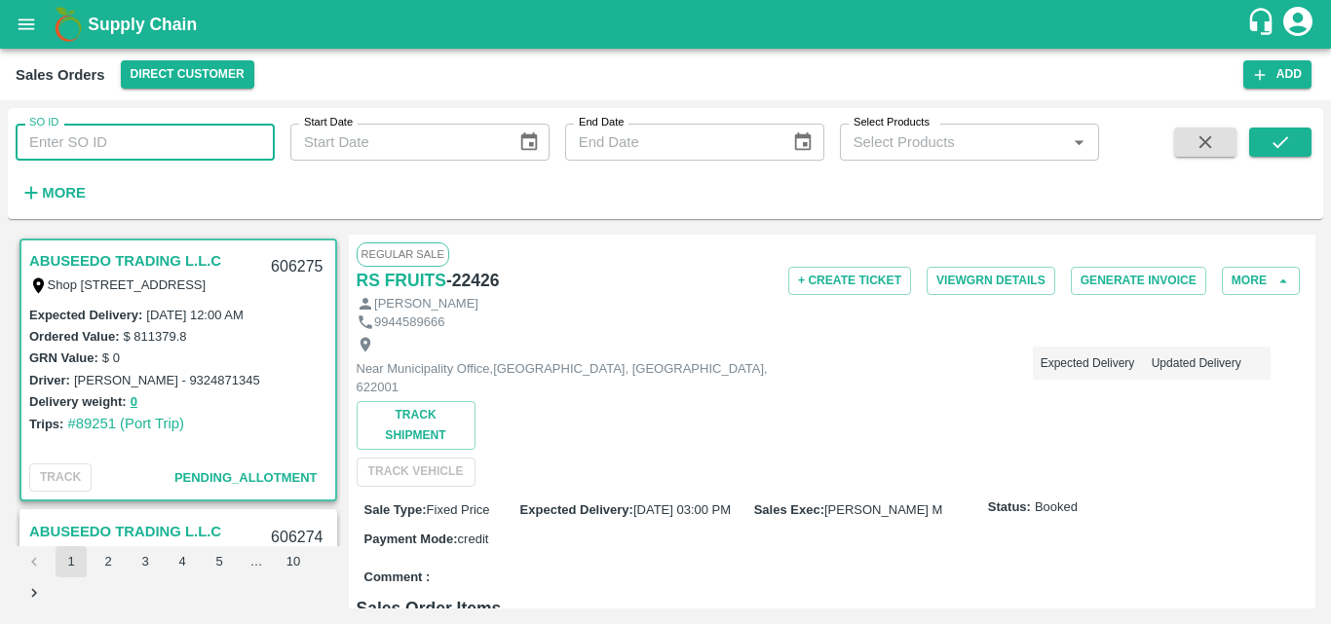
click at [157, 146] on input "SO ID" at bounding box center [145, 142] width 259 height 37
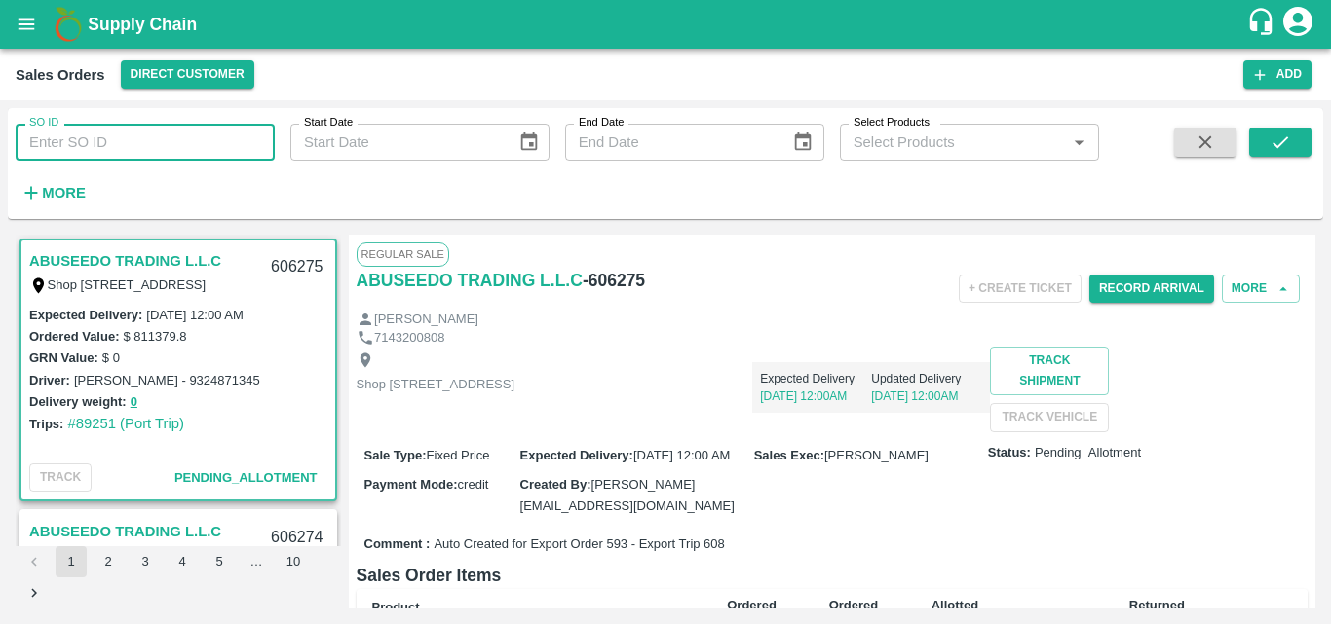
paste input "605505"
type input "605505"
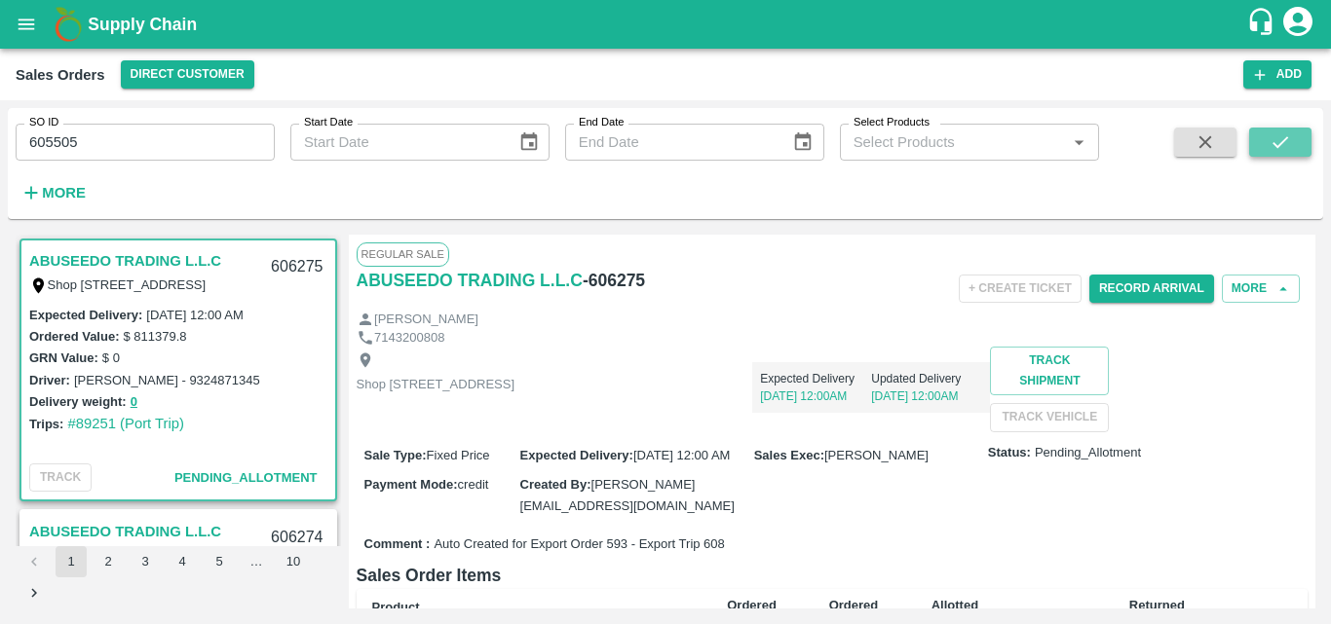
click at [1277, 135] on icon "submit" at bounding box center [1279, 142] width 21 height 21
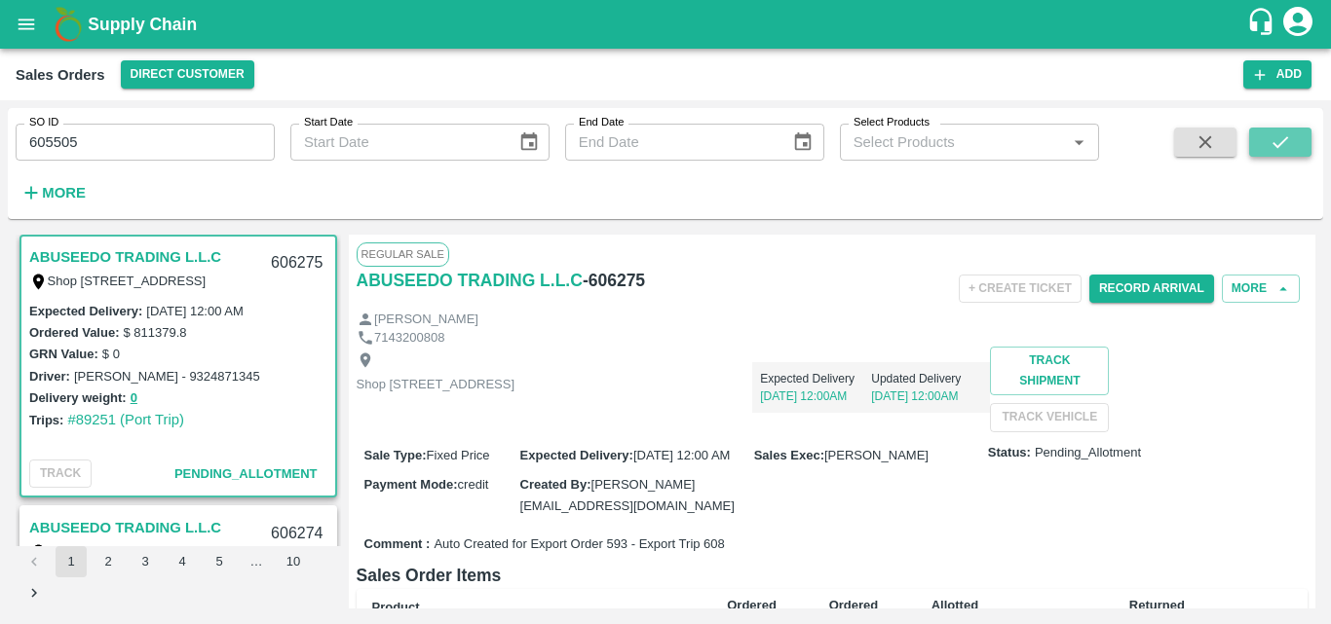
click at [1281, 144] on icon "submit" at bounding box center [1280, 142] width 16 height 12
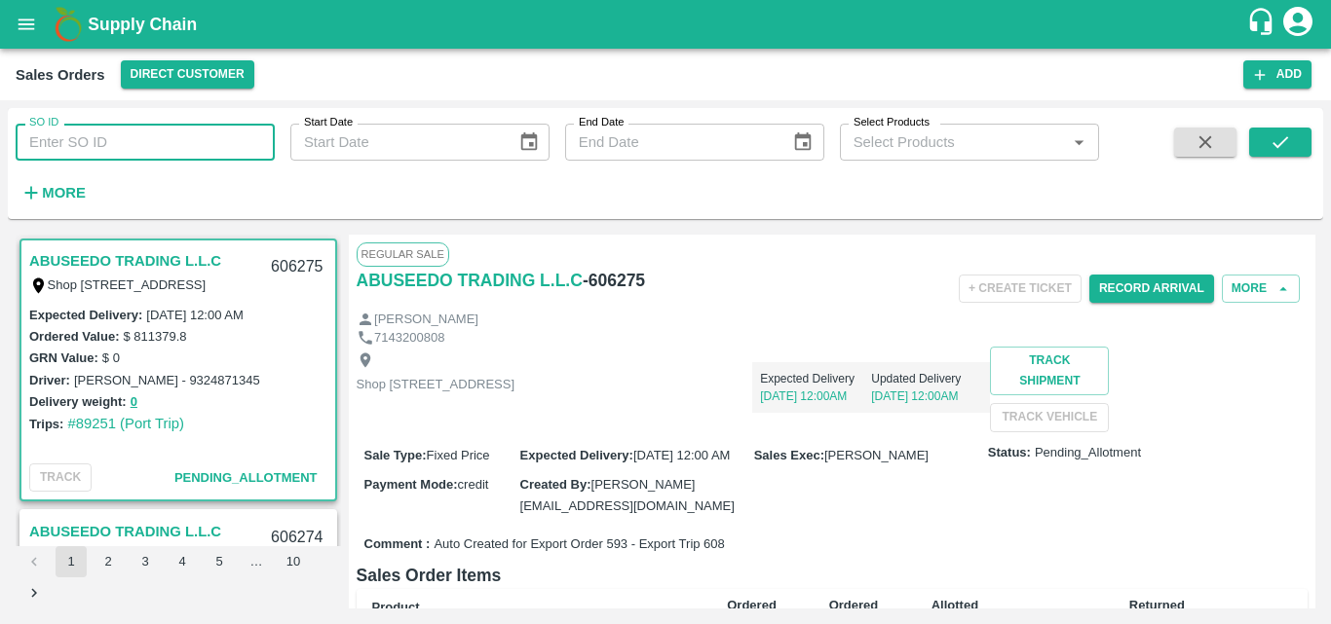
click at [156, 150] on input "SO ID" at bounding box center [145, 142] width 259 height 37
paste input "605505"
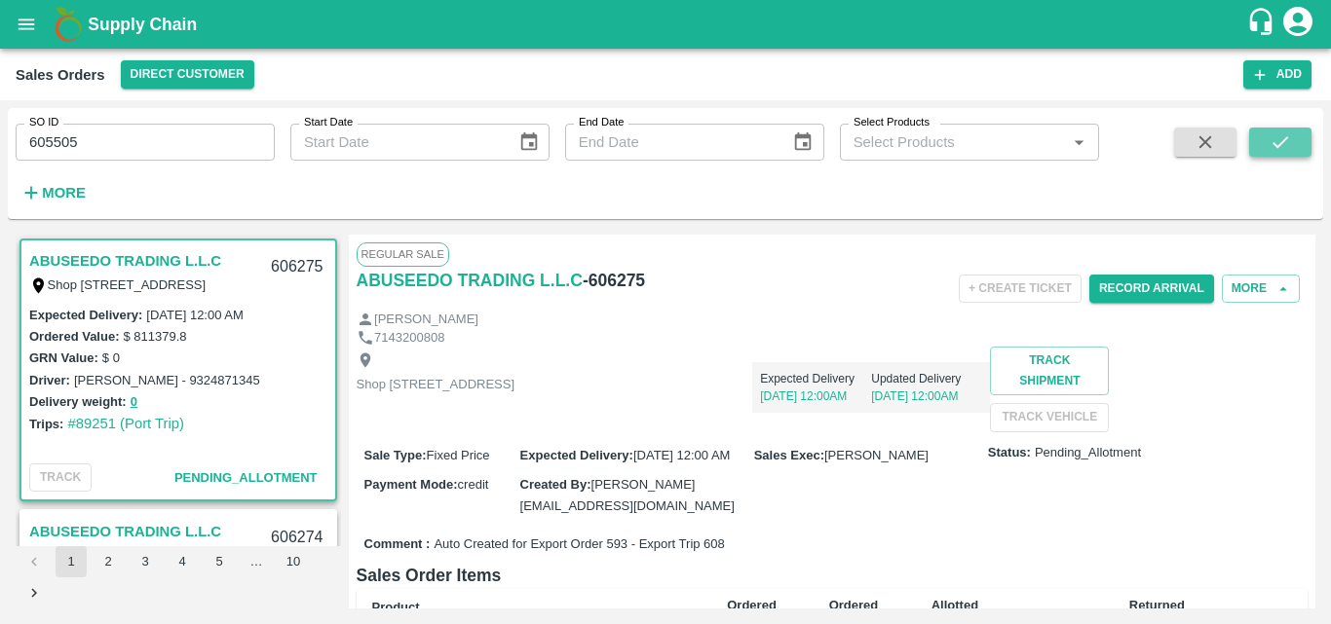
click at [1280, 136] on icon "submit" at bounding box center [1279, 142] width 21 height 21
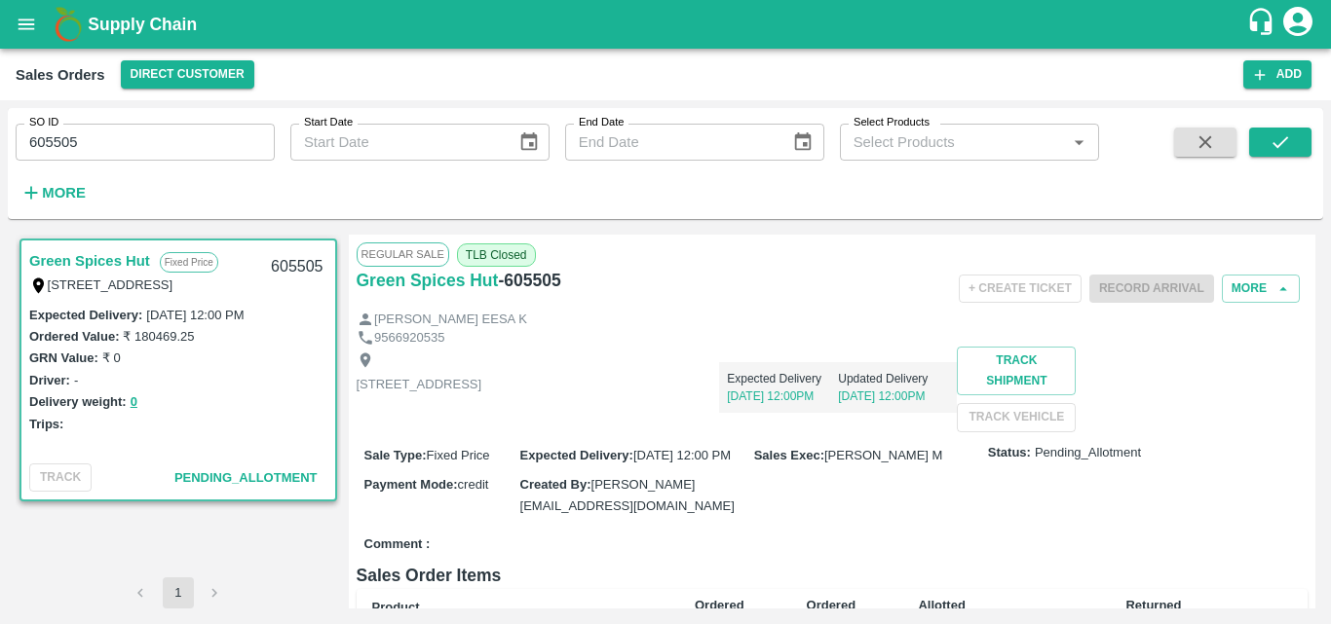
click at [787, 420] on div "[STREET_ADDRESS] Expected Delivery [DATE] 12:00PM Updated Delivery [DATE] 12:00…" at bounding box center [833, 389] width 952 height 85
click at [1233, 284] on button "More" at bounding box center [1261, 289] width 78 height 28
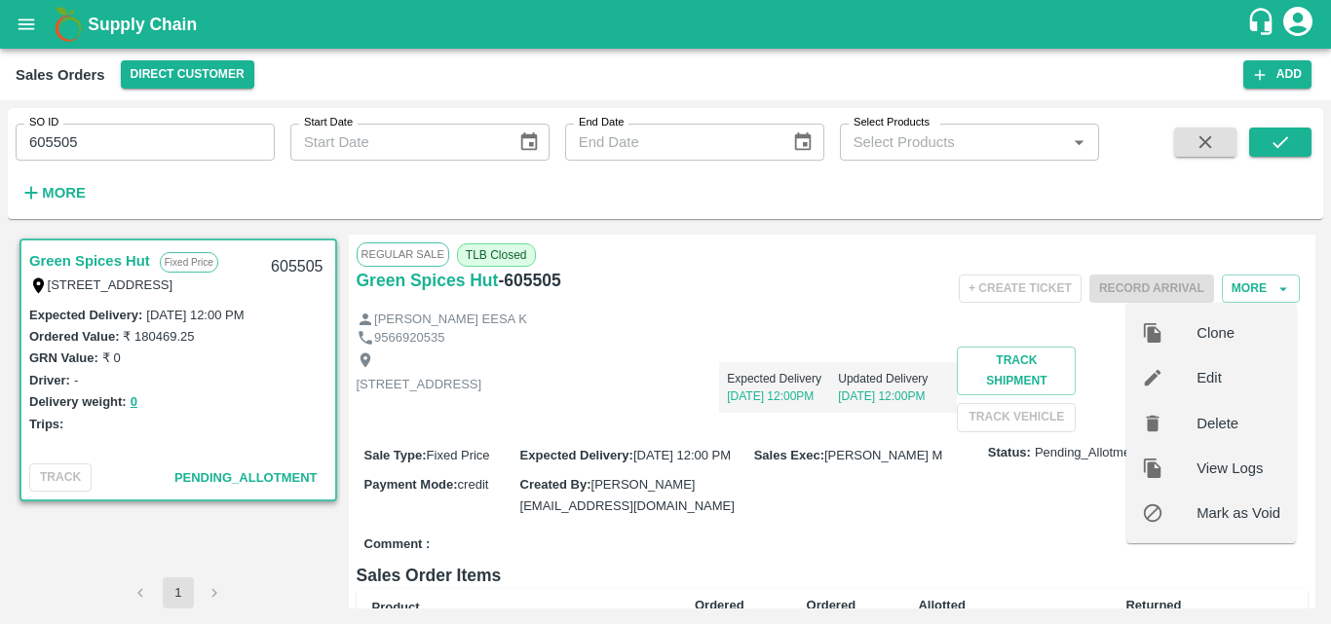
click at [1203, 428] on span "Delete" at bounding box center [1238, 423] width 84 height 21
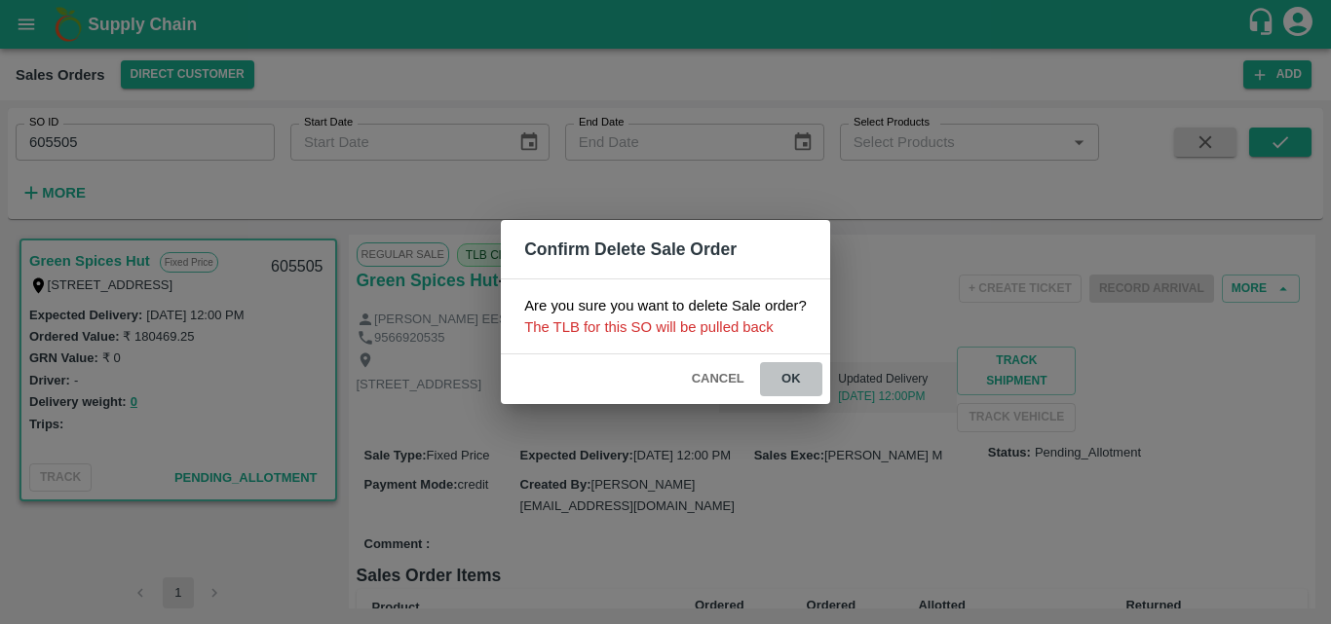
click at [799, 376] on button "ok" at bounding box center [791, 379] width 62 height 34
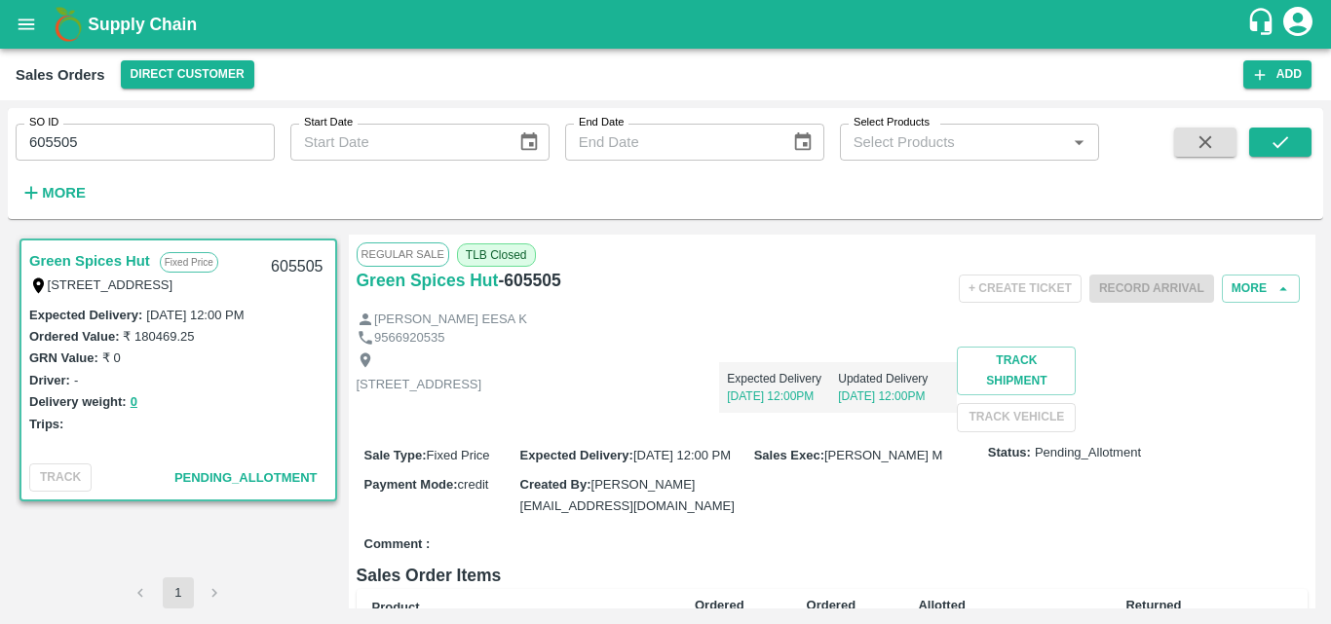
click at [601, 432] on div "[STREET_ADDRESS] Expected Delivery [DATE] 12:00PM Updated Delivery [DATE] 12:00…" at bounding box center [833, 389] width 952 height 85
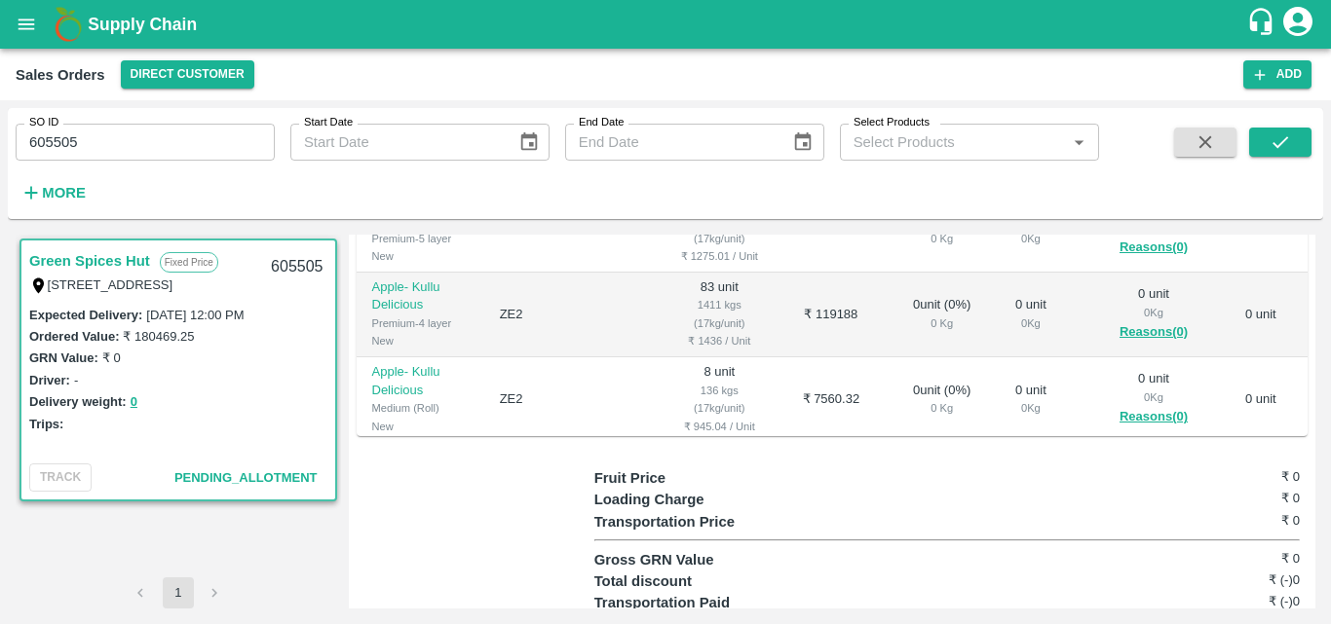
scroll to position [546, 0]
click at [605, 439] on td "ZE2" at bounding box center [572, 397] width 177 height 85
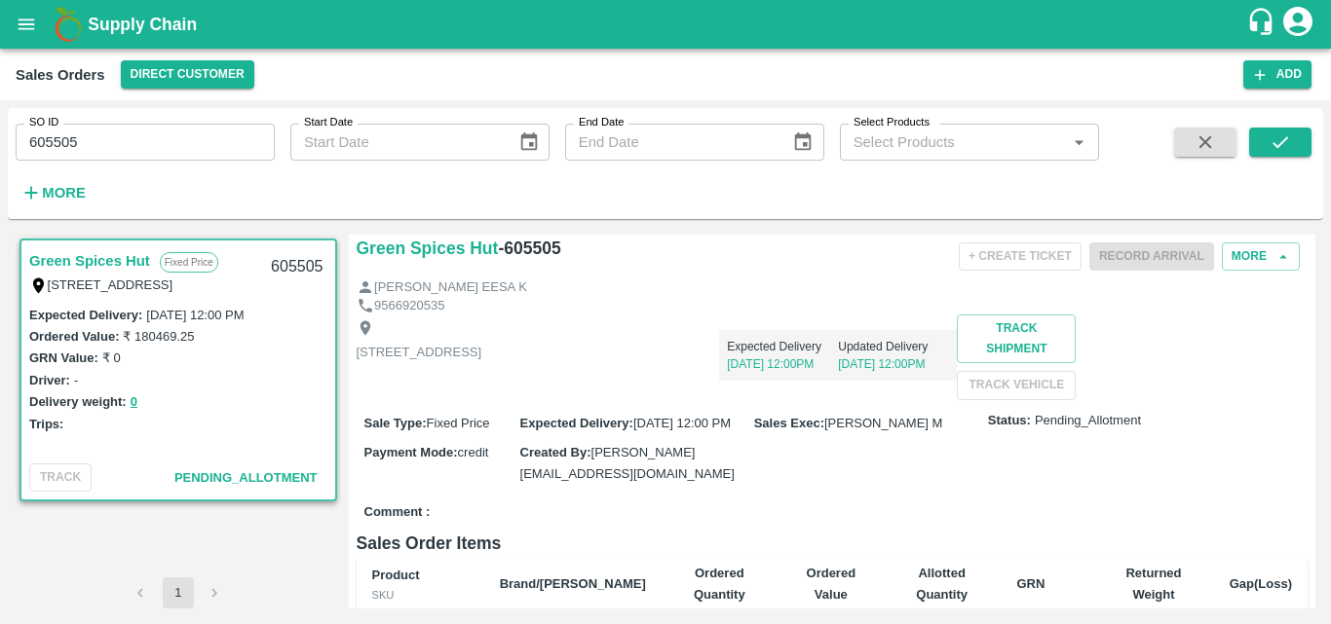
scroll to position [0, 0]
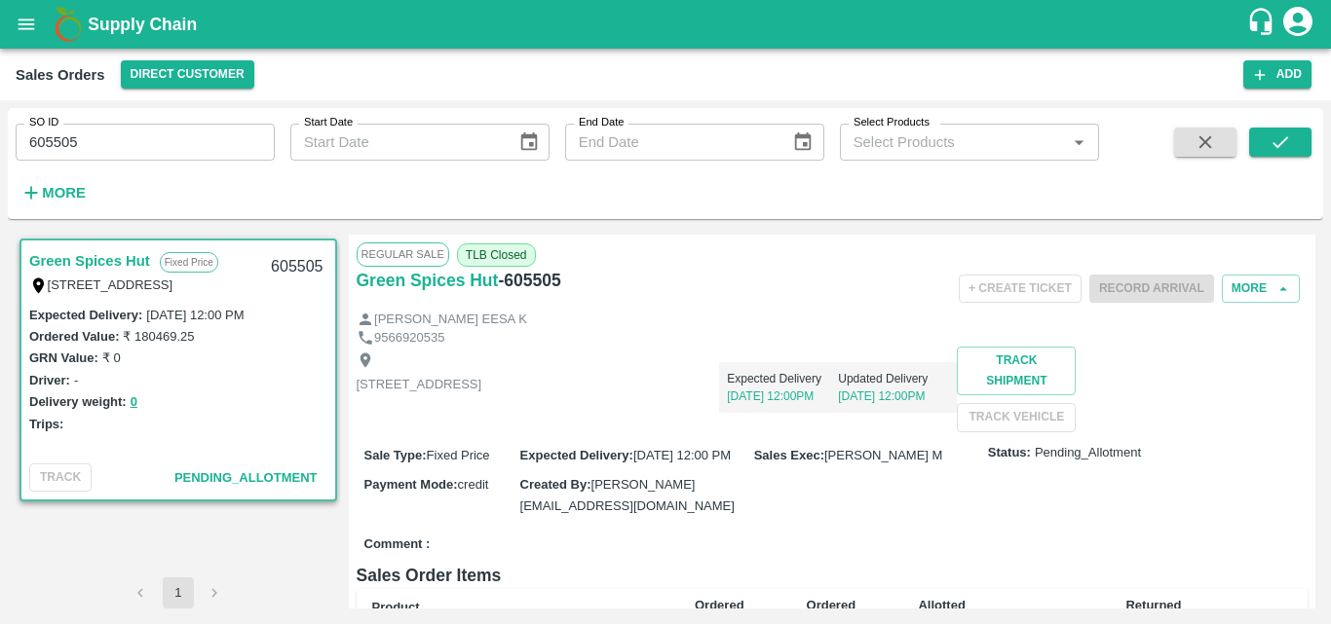
click at [69, 147] on input "605505" at bounding box center [145, 142] width 259 height 37
type input "605505"
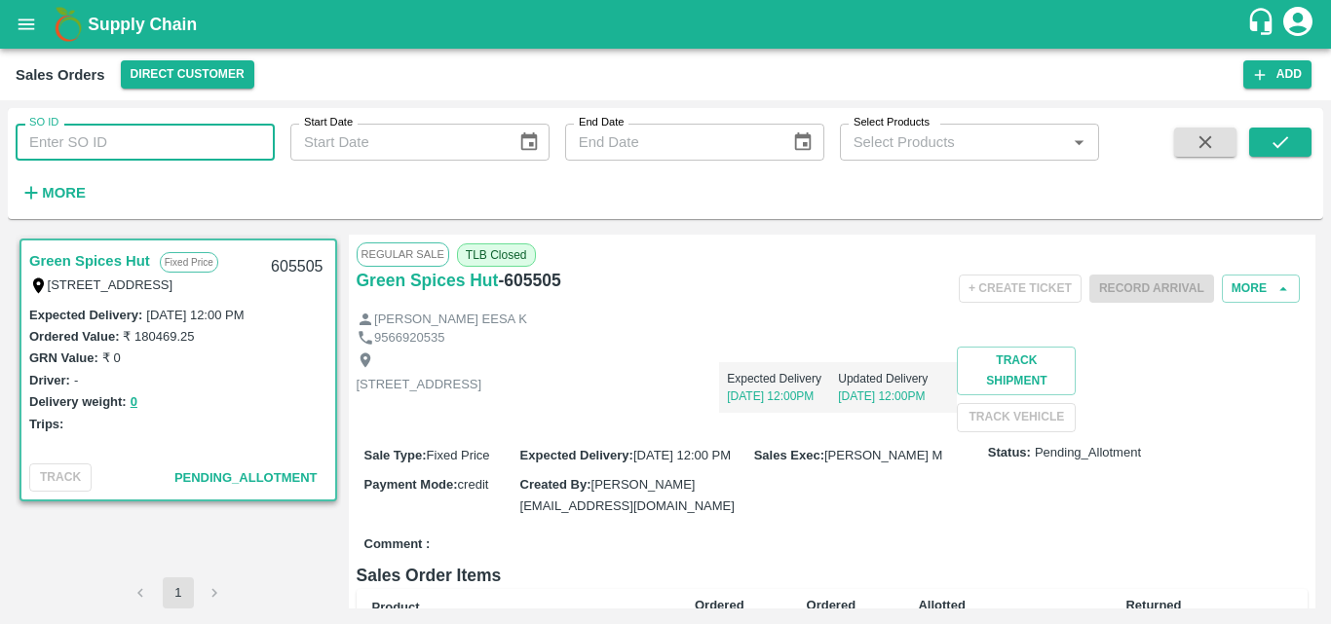
paste input "text"
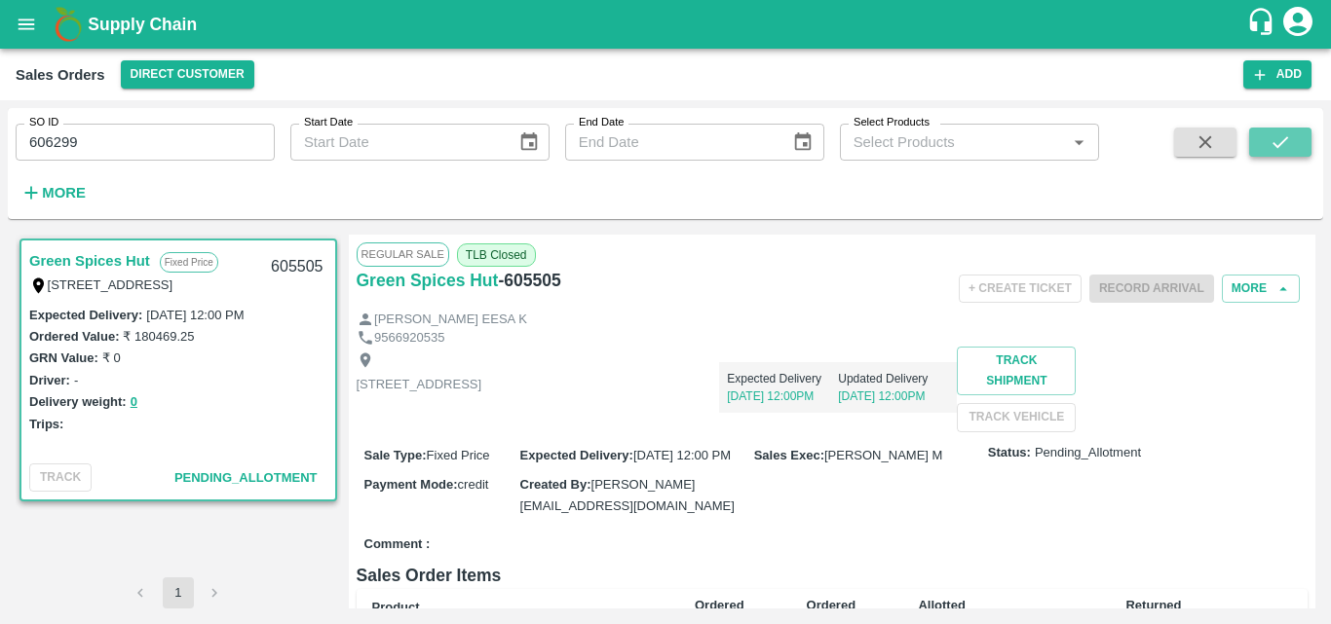
click at [1281, 150] on icon "submit" at bounding box center [1279, 142] width 21 height 21
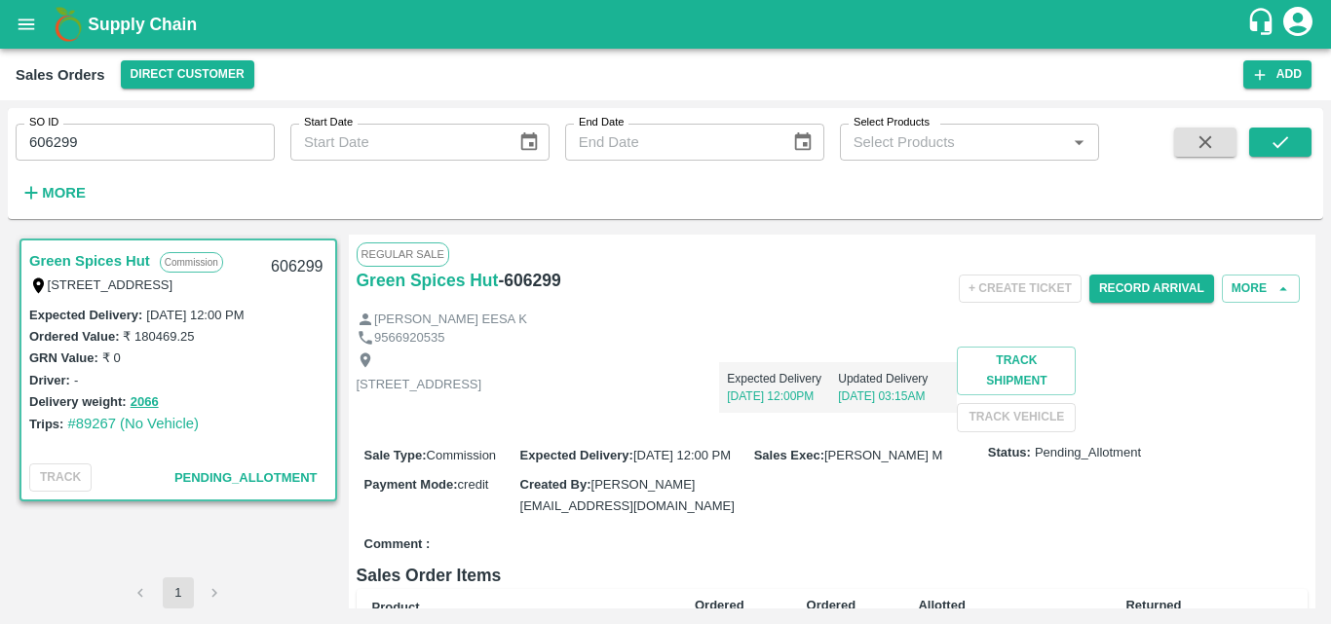
click at [854, 432] on div "[STREET_ADDRESS] Expected Delivery [DATE] 12:00PM Updated Delivery [DATE] 03:15…" at bounding box center [833, 389] width 952 height 85
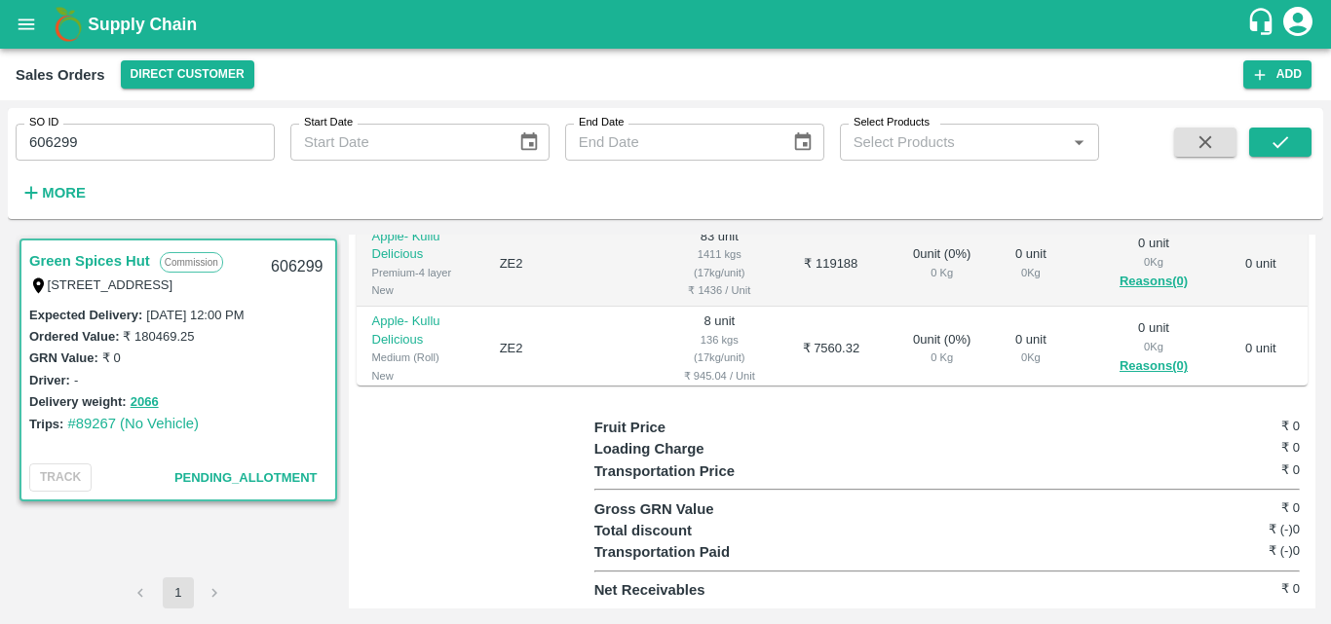
scroll to position [663, 0]
click at [92, 131] on input "606299" at bounding box center [145, 142] width 259 height 37
type input "6"
type input "605960"
click at [1296, 144] on button "submit" at bounding box center [1280, 142] width 62 height 29
